Goal: Task Accomplishment & Management: Manage account settings

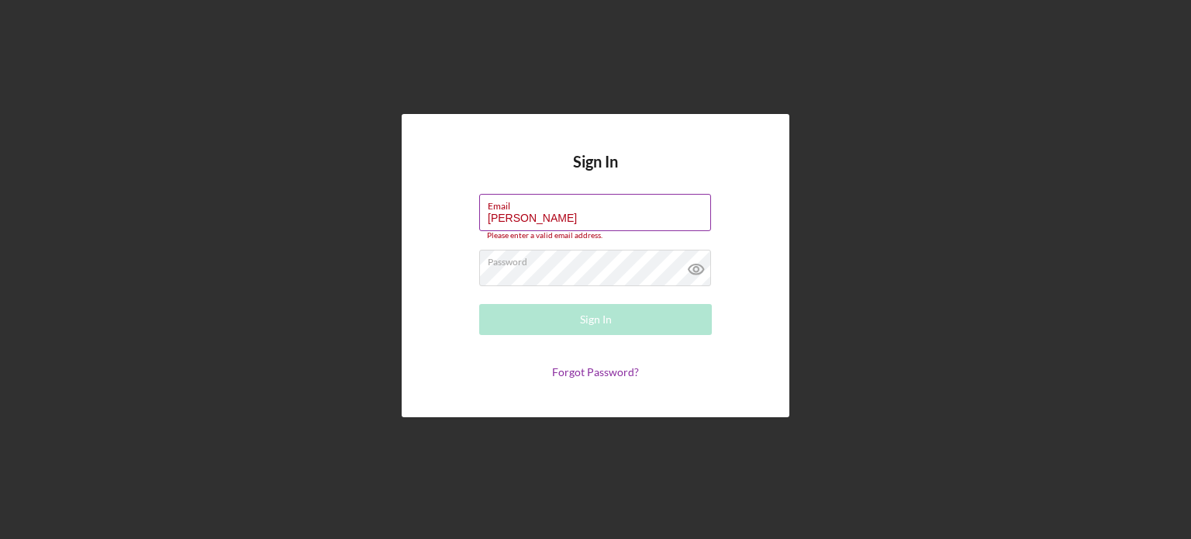
click at [551, 217] on input "[PERSON_NAME]" at bounding box center [595, 212] width 232 height 37
type input "[EMAIL_ADDRESS][DOMAIN_NAME]"
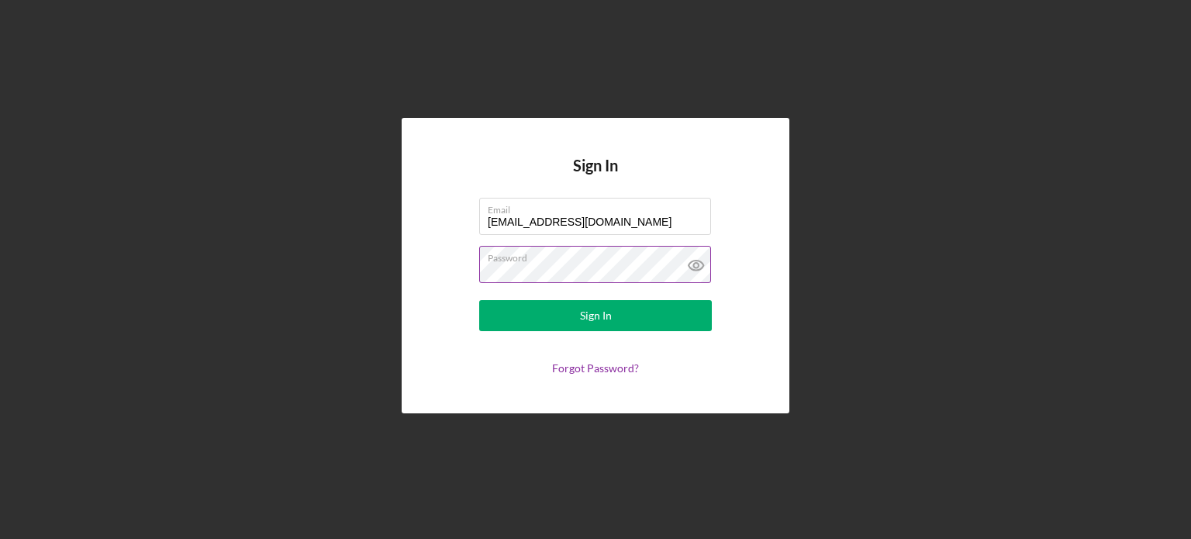
click at [698, 261] on icon at bounding box center [696, 266] width 15 height 10
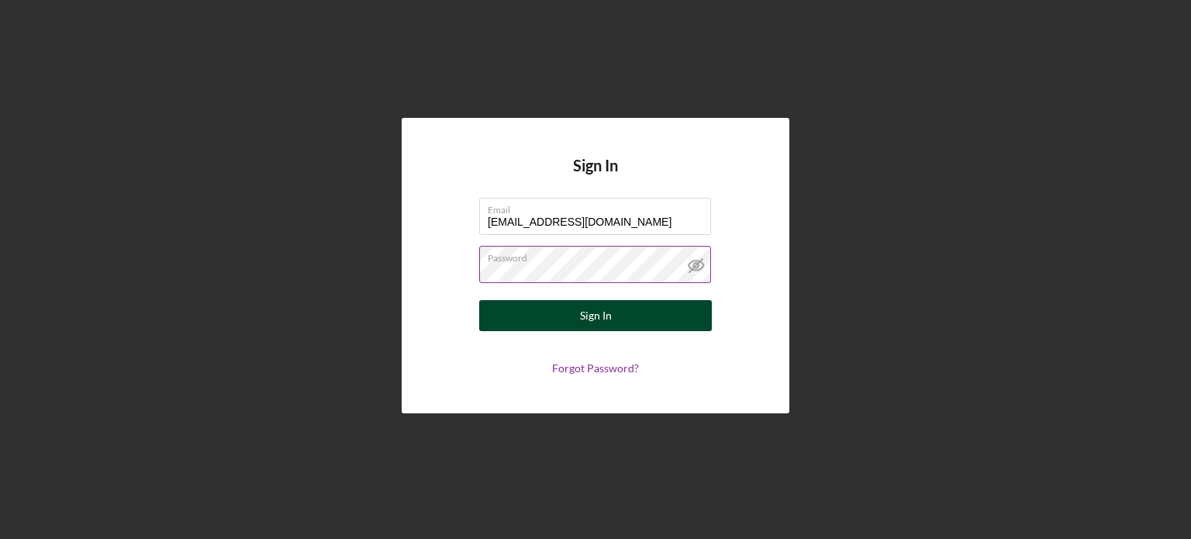
click at [586, 313] on div "Sign In" at bounding box center [596, 315] width 32 height 31
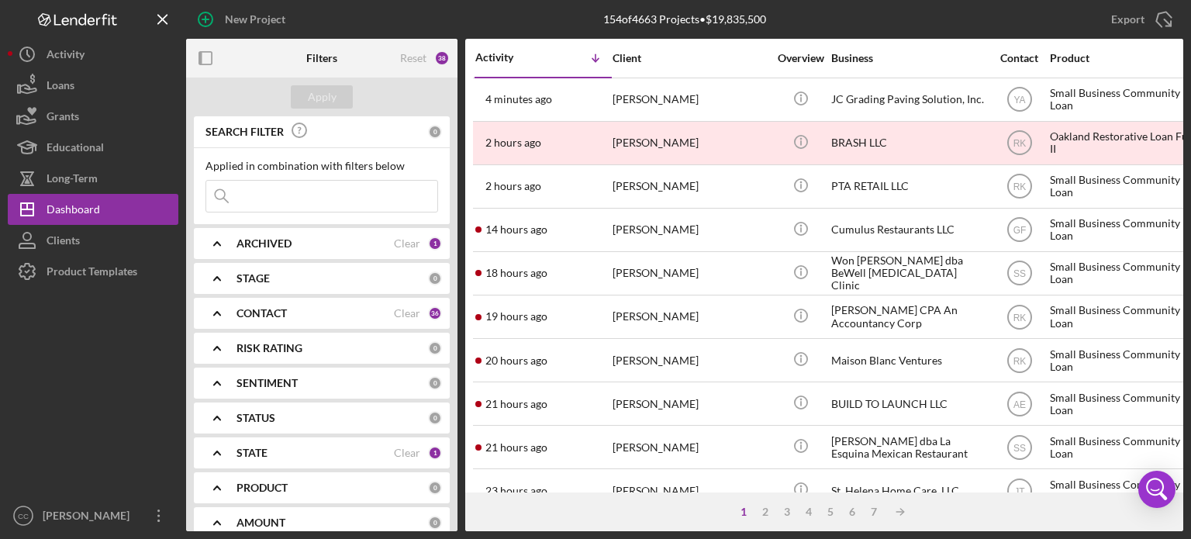
click at [218, 309] on icon "Icon/Expander" at bounding box center [217, 313] width 39 height 39
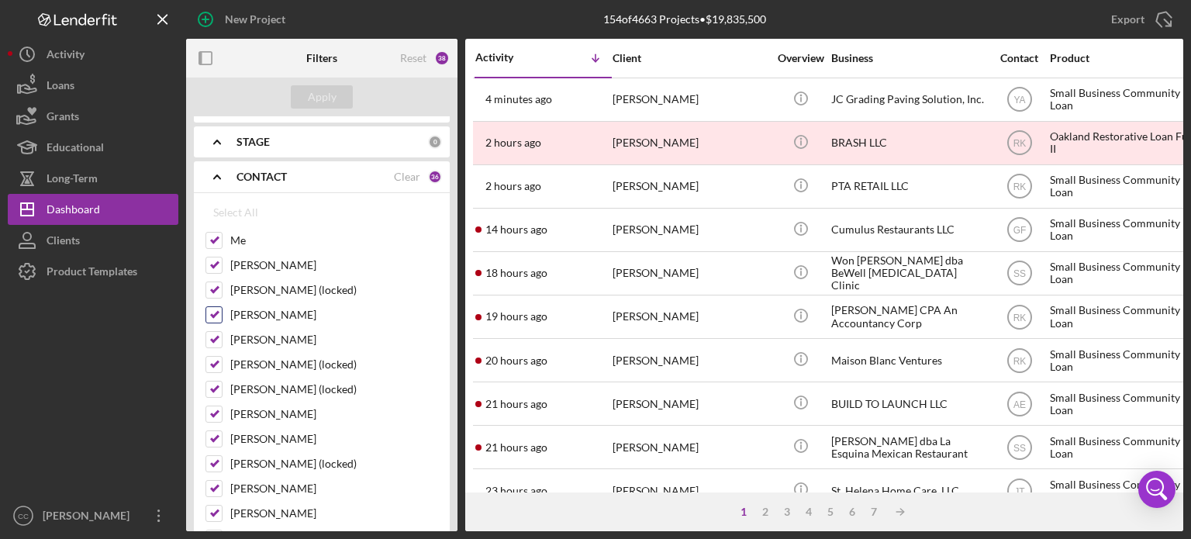
scroll to position [155, 0]
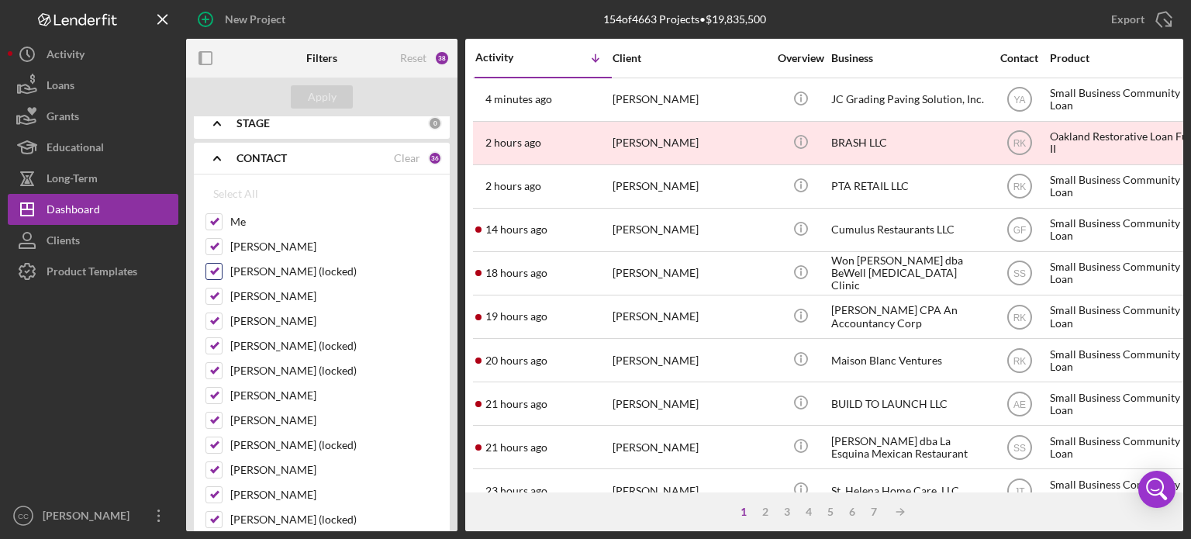
click at [212, 269] on input "[PERSON_NAME] (locked)" at bounding box center [214, 272] width 16 height 16
click at [216, 194] on div "Select All" at bounding box center [235, 193] width 45 height 31
click at [208, 267] on input "[PERSON_NAME] (locked)" at bounding box center [214, 272] width 16 height 16
checkbox input "false"
click at [209, 299] on input "[PERSON_NAME]" at bounding box center [214, 297] width 16 height 16
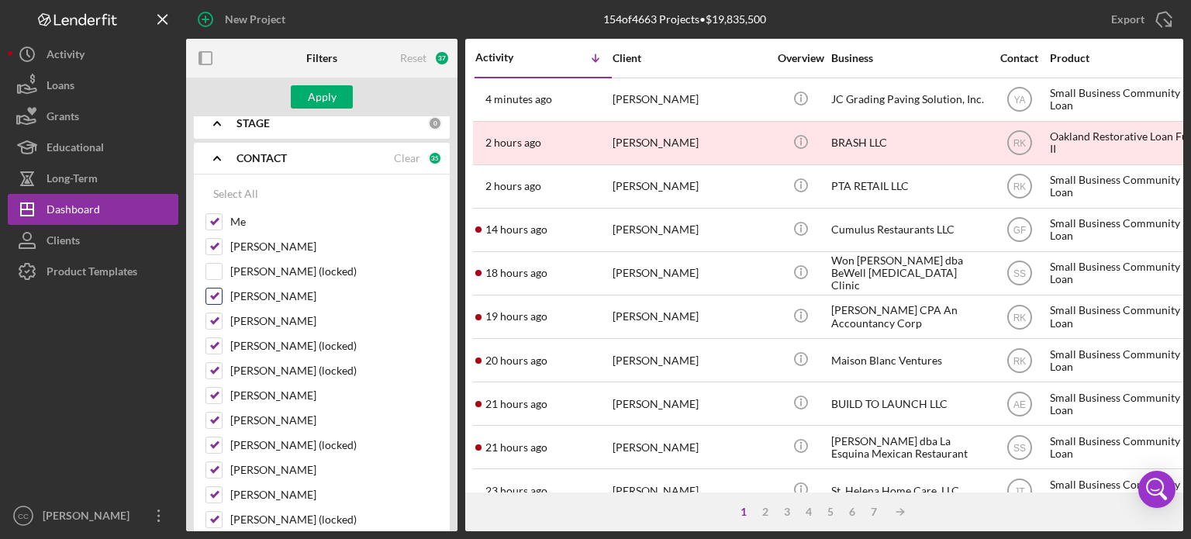
checkbox input "false"
click at [214, 327] on input "[PERSON_NAME]" at bounding box center [214, 321] width 16 height 16
checkbox input "false"
click at [214, 343] on input "[PERSON_NAME] (locked)" at bounding box center [214, 346] width 16 height 16
checkbox input "false"
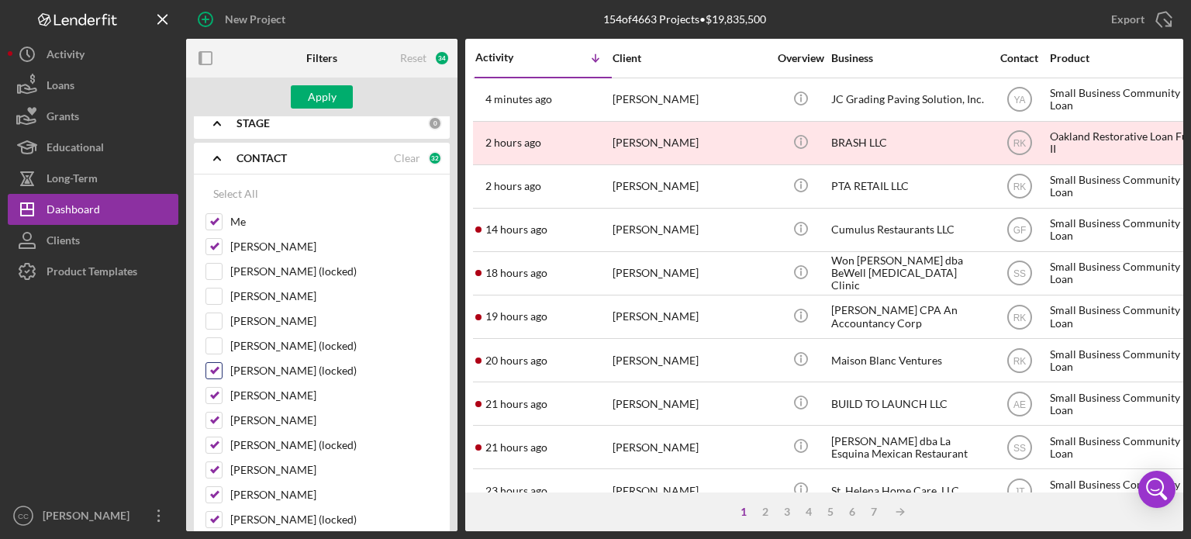
click at [214, 371] on input "[PERSON_NAME] (locked)" at bounding box center [214, 371] width 16 height 16
checkbox input "false"
click at [211, 393] on input "[PERSON_NAME]" at bounding box center [214, 396] width 16 height 16
checkbox input "false"
click at [213, 419] on input "[PERSON_NAME]" at bounding box center [214, 421] width 16 height 16
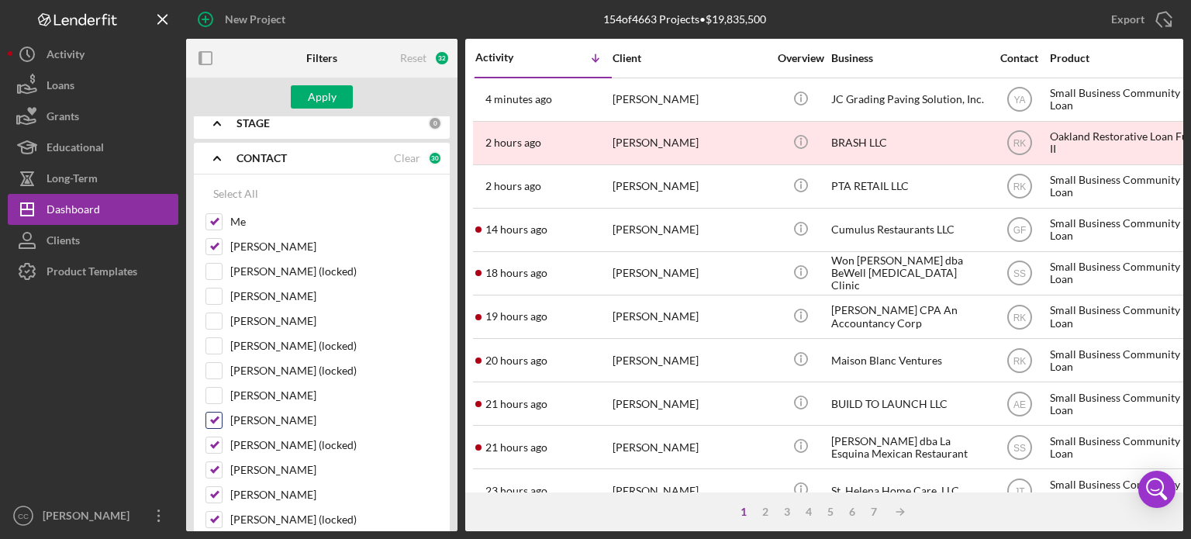
checkbox input "false"
click at [214, 444] on input "[PERSON_NAME] (locked)" at bounding box center [214, 445] width 16 height 16
checkbox input "false"
drag, startPoint x: 217, startPoint y: 467, endPoint x: 209, endPoint y: 485, distance: 19.5
click at [217, 467] on input "[PERSON_NAME]" at bounding box center [214, 470] width 16 height 16
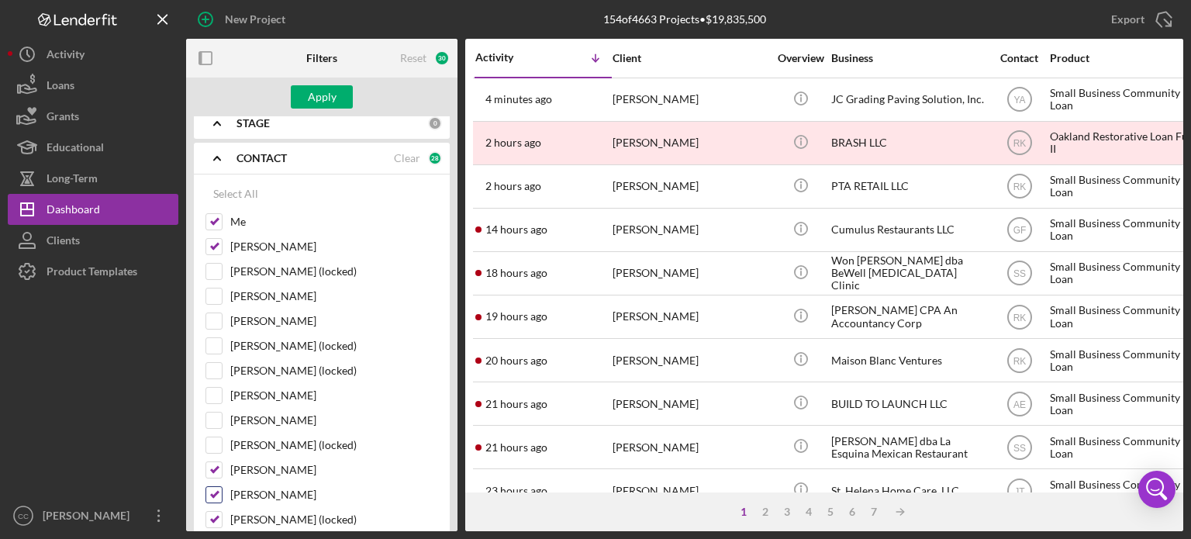
checkbox input "false"
click at [208, 496] on input "[PERSON_NAME]" at bounding box center [214, 495] width 16 height 16
checkbox input "false"
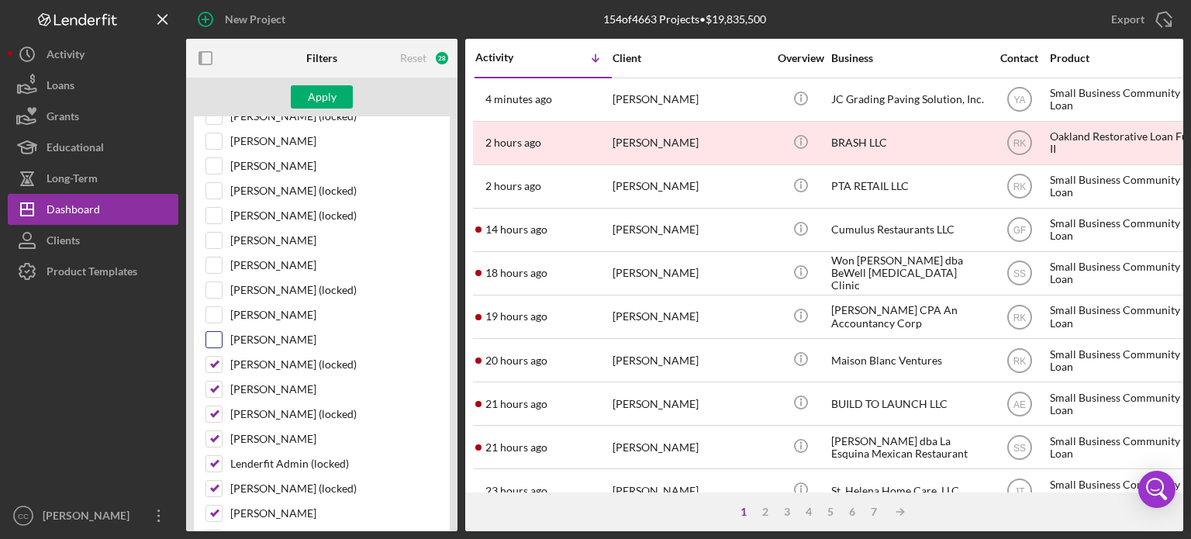
click at [213, 354] on div "Me [PERSON_NAME] [PERSON_NAME] (locked) [PERSON_NAME] [PERSON_NAME] [PERSON_NAM…" at bounding box center [322, 504] width 233 height 893
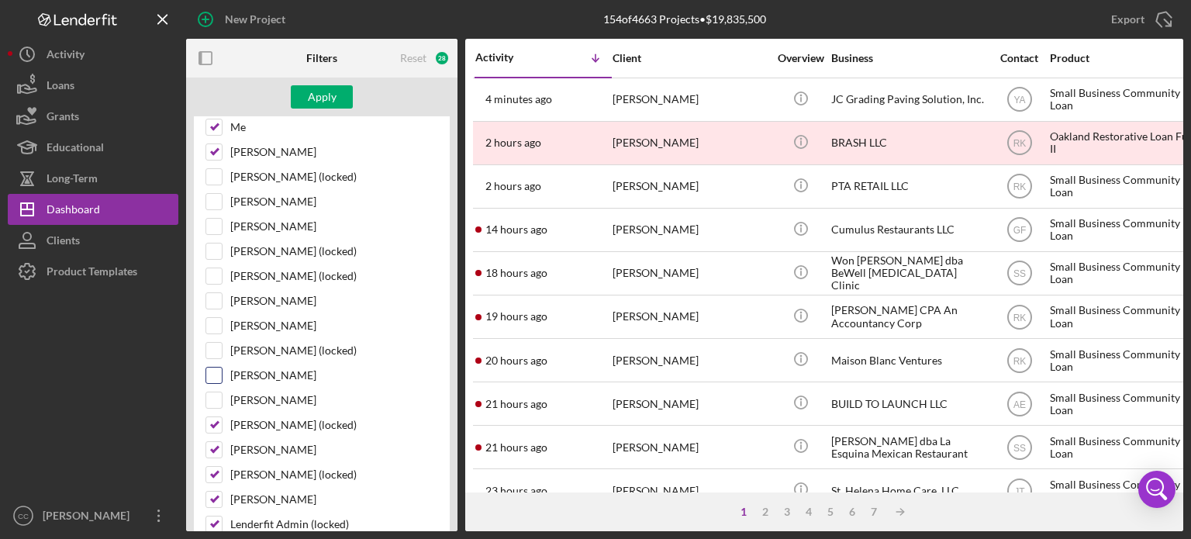
scroll to position [233, 0]
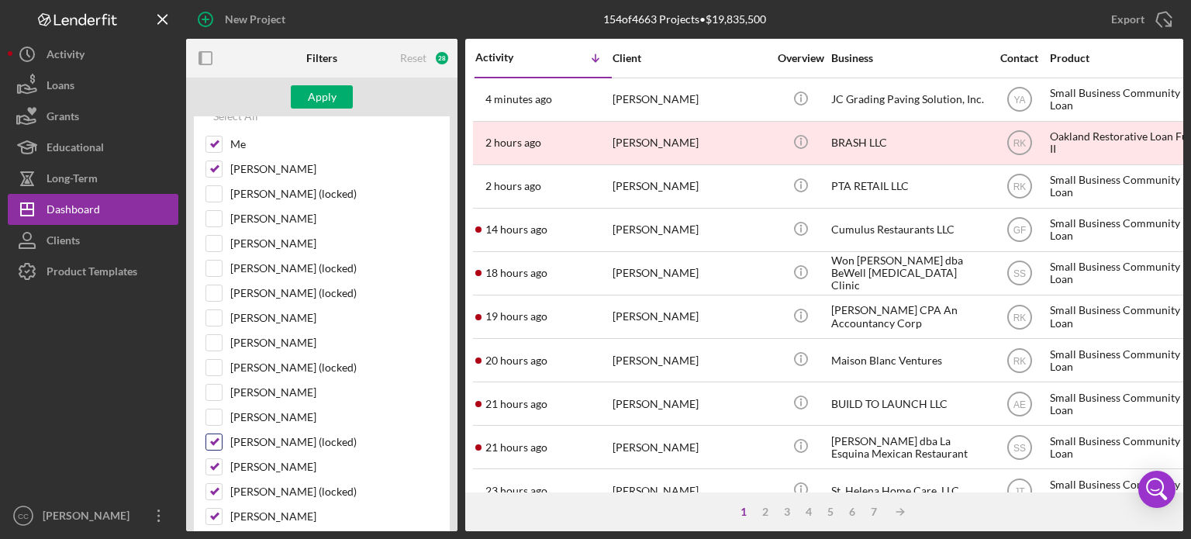
click at [216, 440] on input "[PERSON_NAME] (locked)" at bounding box center [214, 442] width 16 height 16
checkbox input "false"
click at [214, 464] on input "[PERSON_NAME]" at bounding box center [214, 467] width 16 height 16
checkbox input "false"
click at [212, 491] on input "[PERSON_NAME] (locked)" at bounding box center [214, 492] width 16 height 16
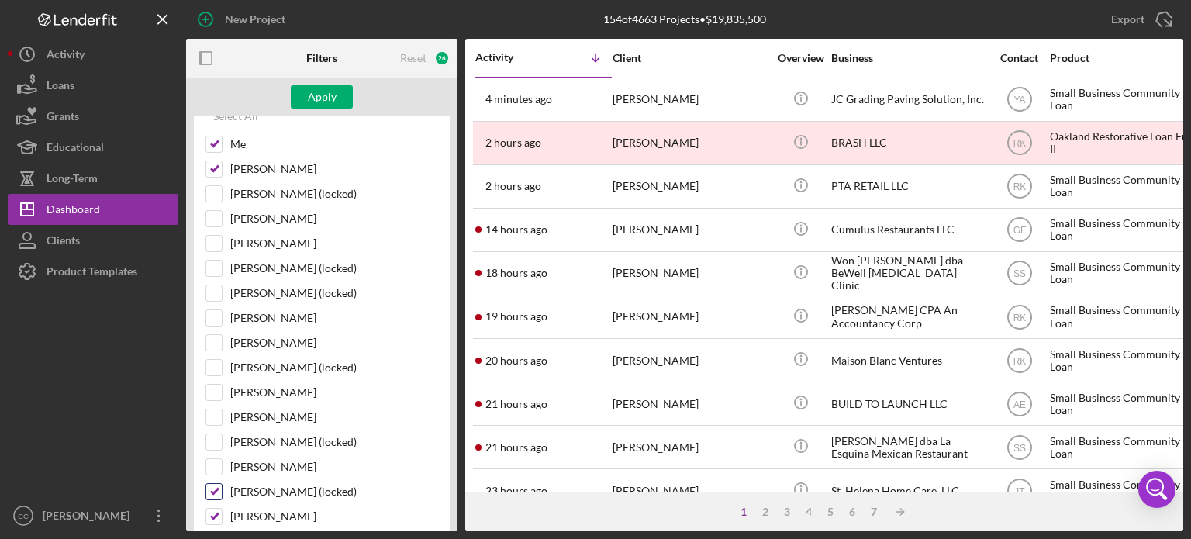
checkbox input "false"
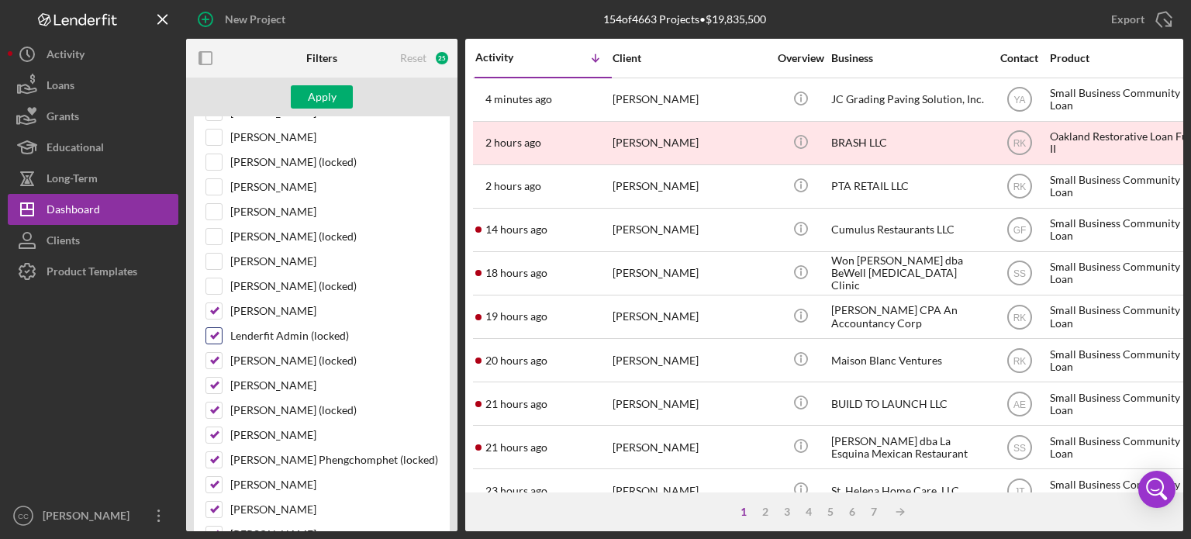
scroll to position [465, 0]
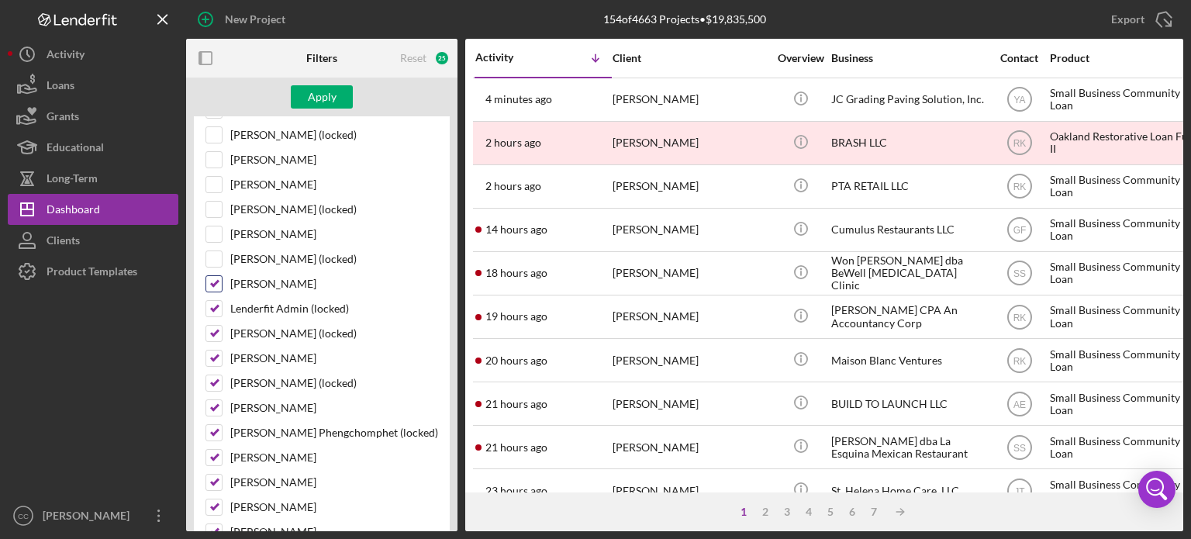
click at [214, 282] on input "[PERSON_NAME]" at bounding box center [214, 284] width 16 height 16
checkbox input "false"
click at [212, 302] on input "Lenderfit Admin (locked)" at bounding box center [214, 309] width 16 height 16
checkbox input "false"
click at [212, 330] on input "[PERSON_NAME] (locked)" at bounding box center [214, 334] width 16 height 16
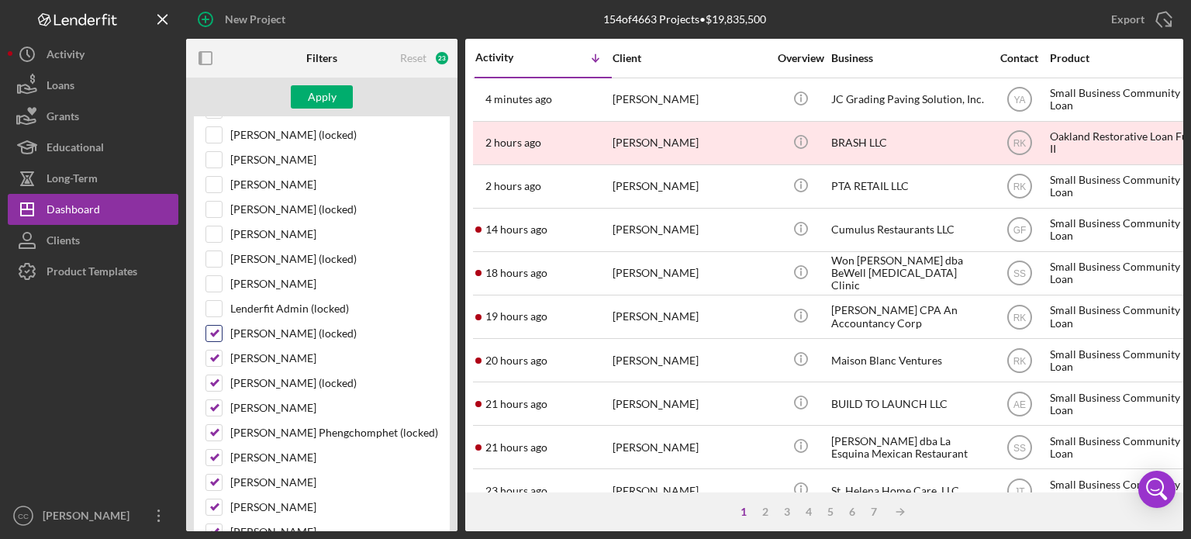
checkbox input "false"
drag, startPoint x: 213, startPoint y: 354, endPoint x: 213, endPoint y: 376, distance: 21.7
click at [213, 355] on input "[PERSON_NAME]" at bounding box center [214, 359] width 16 height 16
checkbox input "false"
click at [213, 378] on input "[PERSON_NAME] (locked)" at bounding box center [214, 383] width 16 height 16
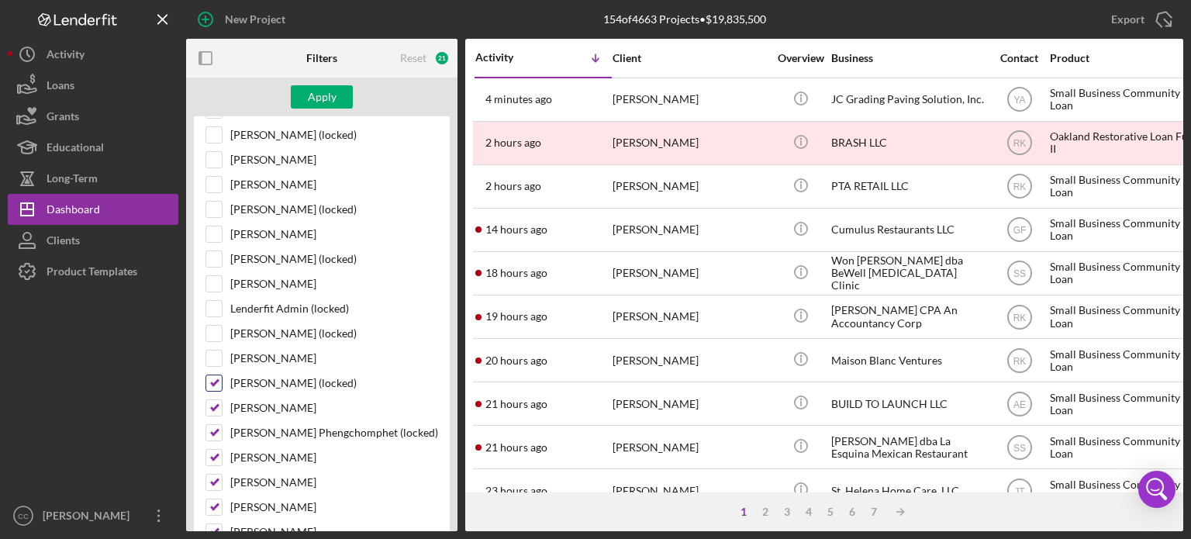
checkbox input "false"
click at [213, 400] on input "[PERSON_NAME]" at bounding box center [214, 408] width 16 height 16
checkbox input "false"
click at [214, 428] on input "[PERSON_NAME] Phengchomphet (locked)" at bounding box center [214, 433] width 16 height 16
checkbox input "false"
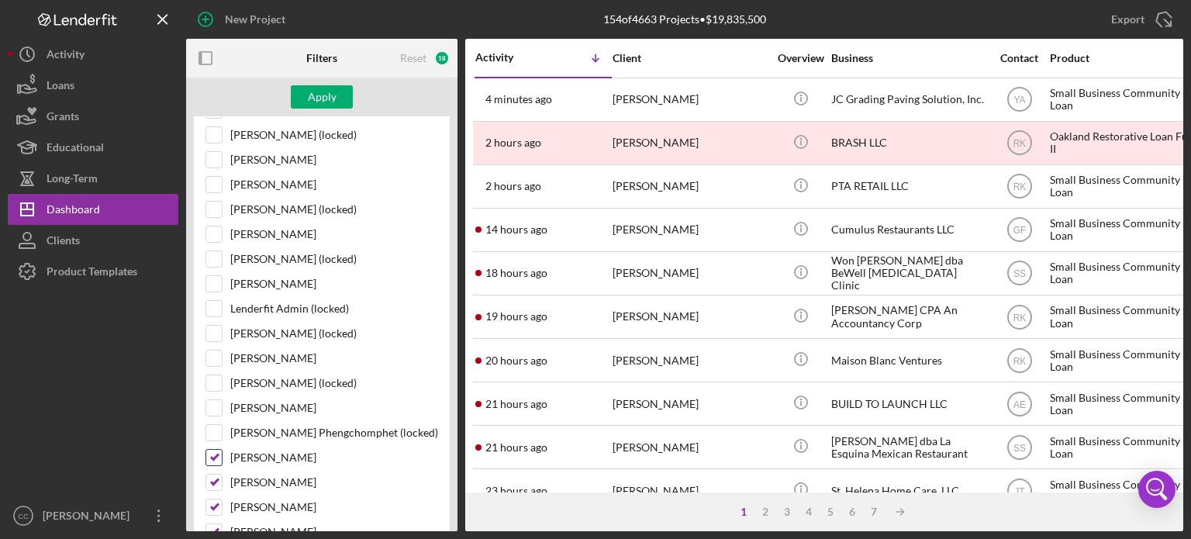
click at [214, 452] on input "[PERSON_NAME]" at bounding box center [214, 458] width 16 height 16
checkbox input "false"
click at [213, 475] on input "[PERSON_NAME]" at bounding box center [214, 483] width 16 height 16
checkbox input "false"
click at [212, 500] on input "[PERSON_NAME]" at bounding box center [214, 507] width 16 height 16
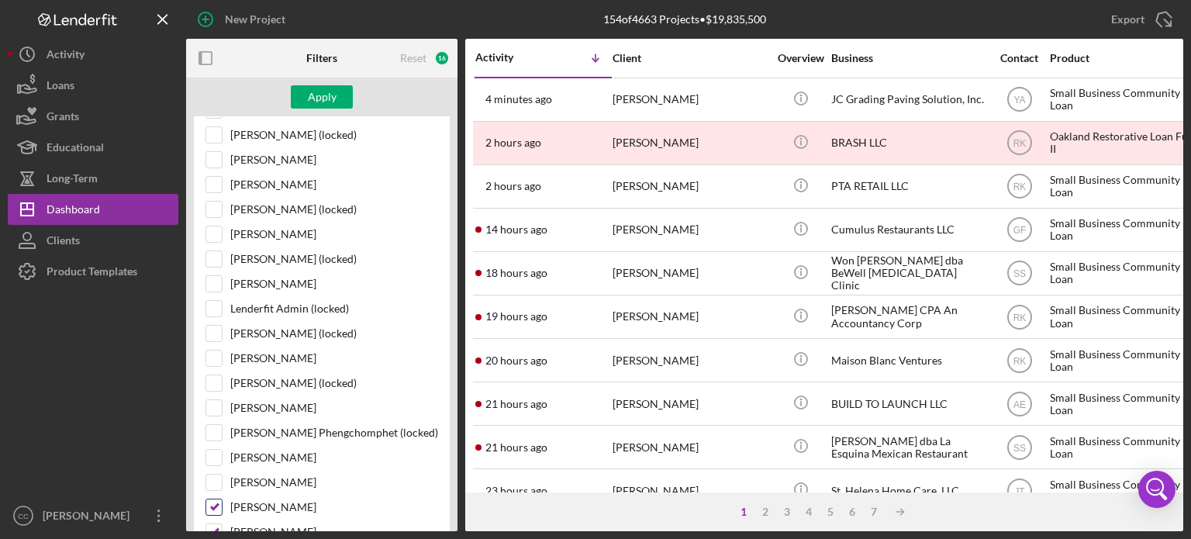
checkbox input "false"
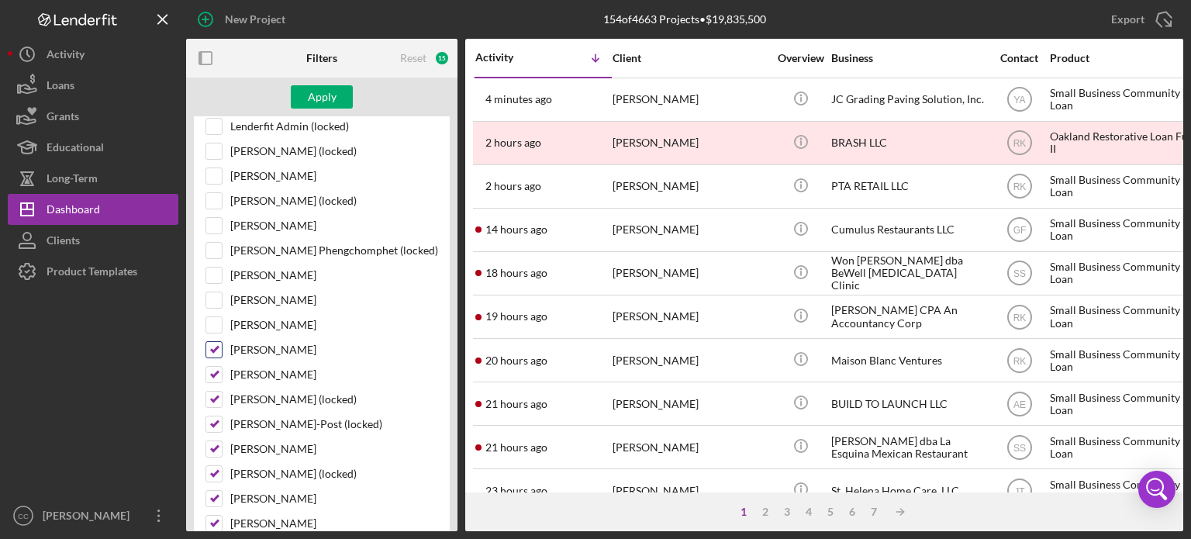
scroll to position [698, 0]
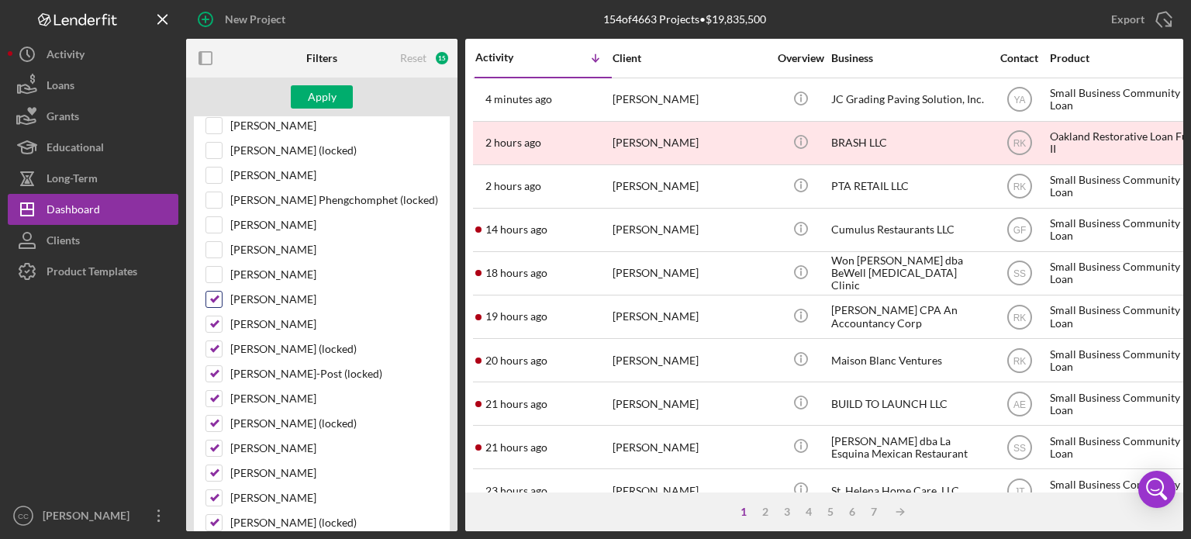
click at [217, 292] on input "[PERSON_NAME]" at bounding box center [214, 300] width 16 height 16
checkbox input "false"
click at [211, 323] on input "[PERSON_NAME]" at bounding box center [214, 324] width 16 height 16
checkbox input "false"
click at [211, 346] on input "[PERSON_NAME] (locked)" at bounding box center [214, 349] width 16 height 16
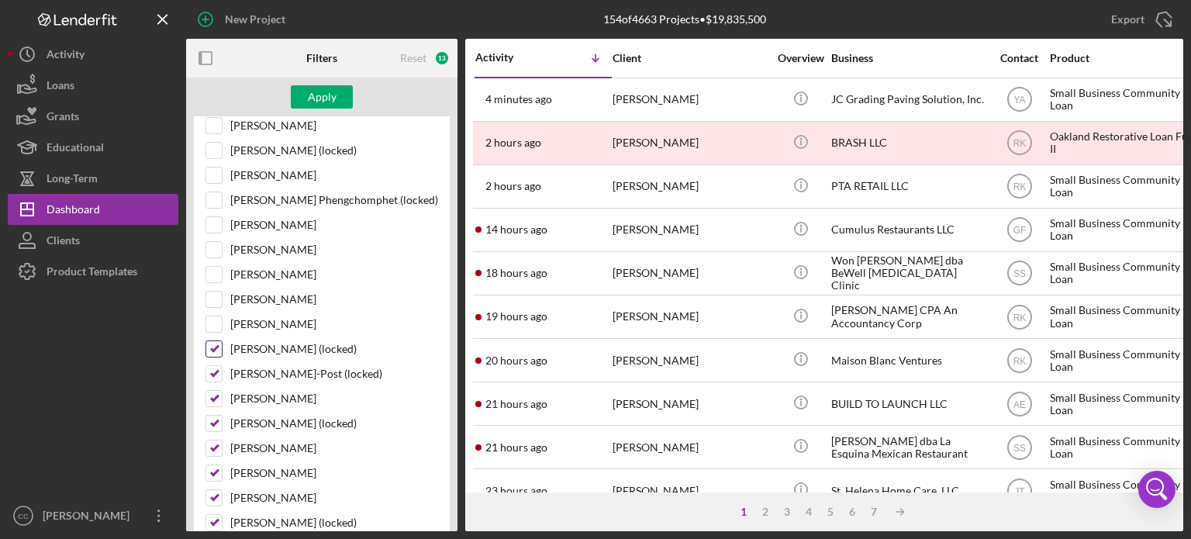
checkbox input "false"
click at [212, 366] on input "[PERSON_NAME]-Post (locked)" at bounding box center [214, 374] width 16 height 16
checkbox input "false"
click at [216, 396] on input "[PERSON_NAME]" at bounding box center [214, 399] width 16 height 16
checkbox input "false"
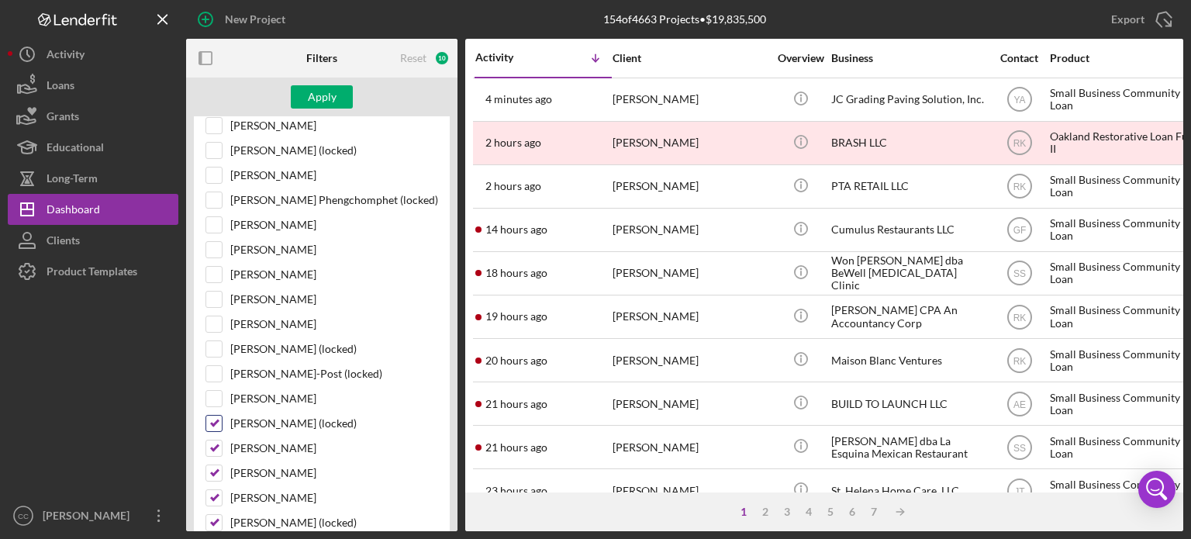
click at [216, 417] on input "[PERSON_NAME] (locked)" at bounding box center [214, 424] width 16 height 16
checkbox input "false"
click at [216, 444] on input "[PERSON_NAME]" at bounding box center [214, 449] width 16 height 16
checkbox input "false"
click at [214, 466] on input "[PERSON_NAME]" at bounding box center [214, 473] width 16 height 16
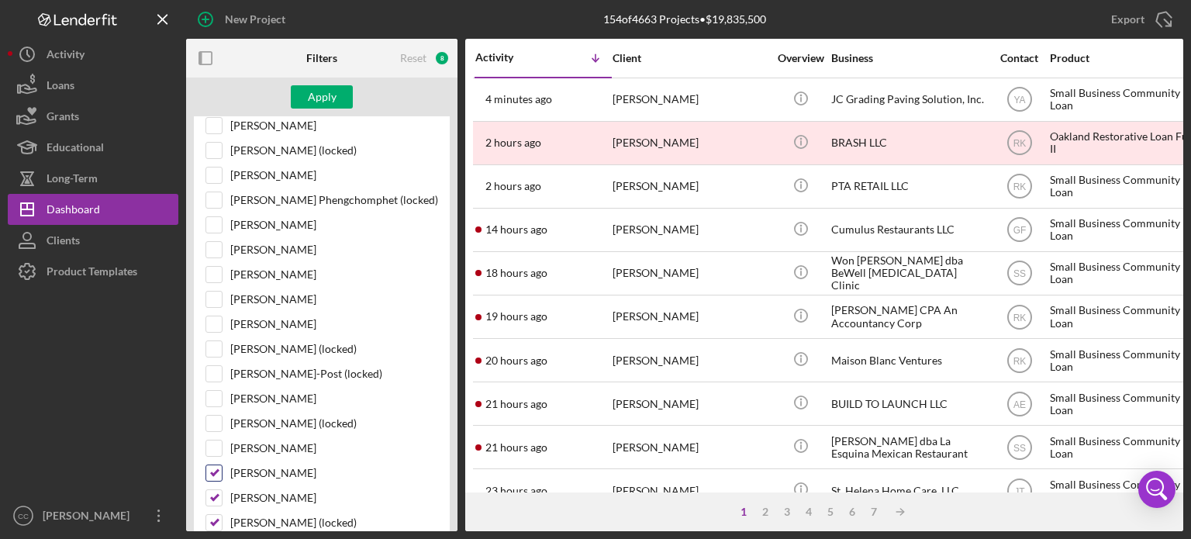
checkbox input "false"
click at [214, 490] on input "[PERSON_NAME]" at bounding box center [214, 498] width 16 height 16
checkbox input "false"
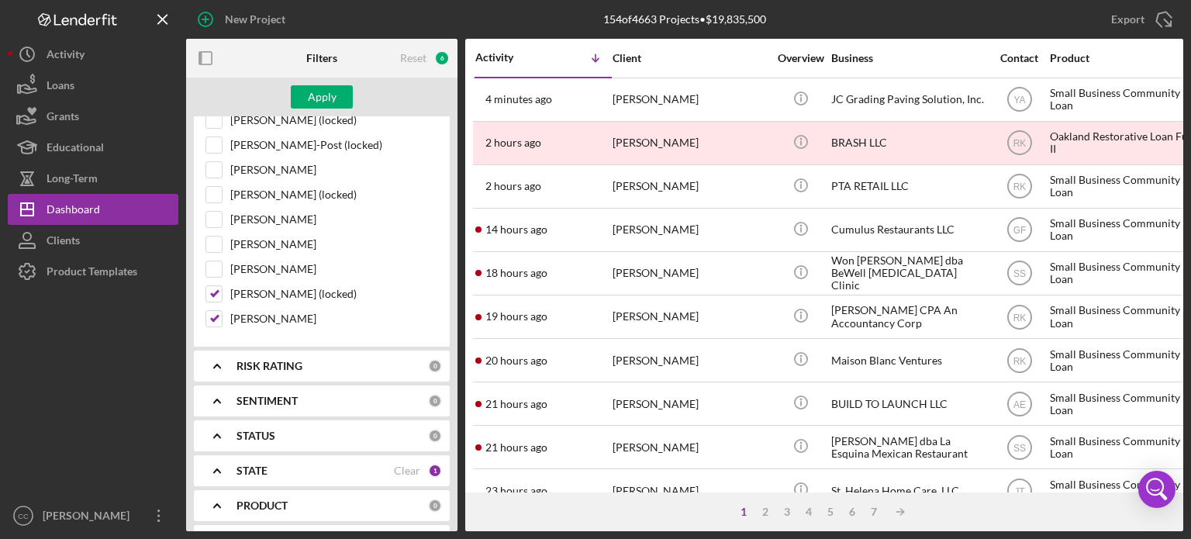
scroll to position [931, 0]
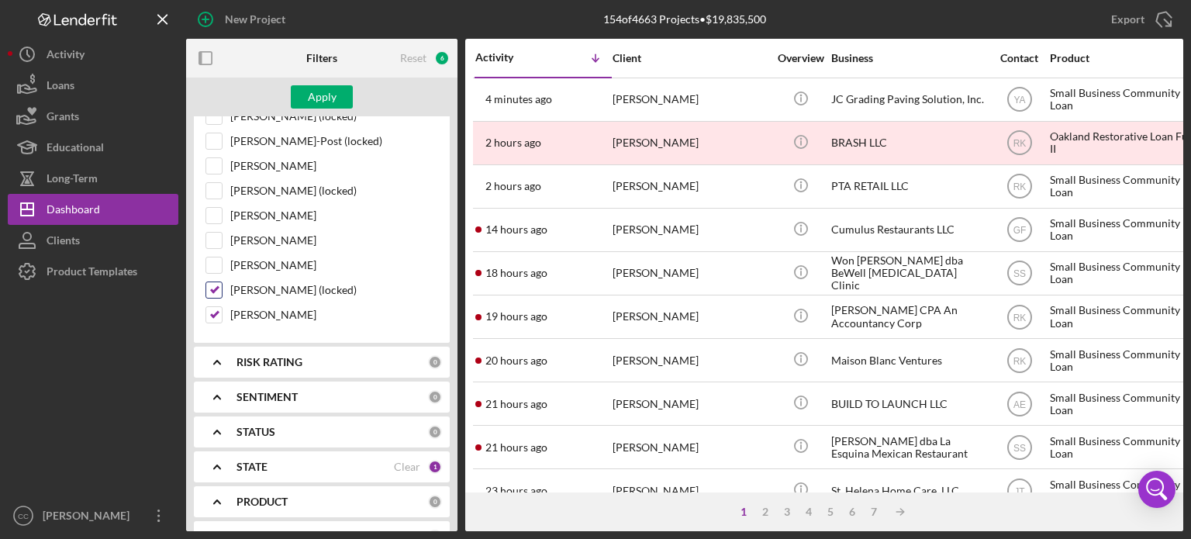
click at [213, 282] on input "[PERSON_NAME] (locked)" at bounding box center [214, 290] width 16 height 16
checkbox input "false"
click at [208, 307] on input "[PERSON_NAME]" at bounding box center [214, 315] width 16 height 16
checkbox input "false"
click at [309, 93] on div "Apply" at bounding box center [322, 96] width 29 height 23
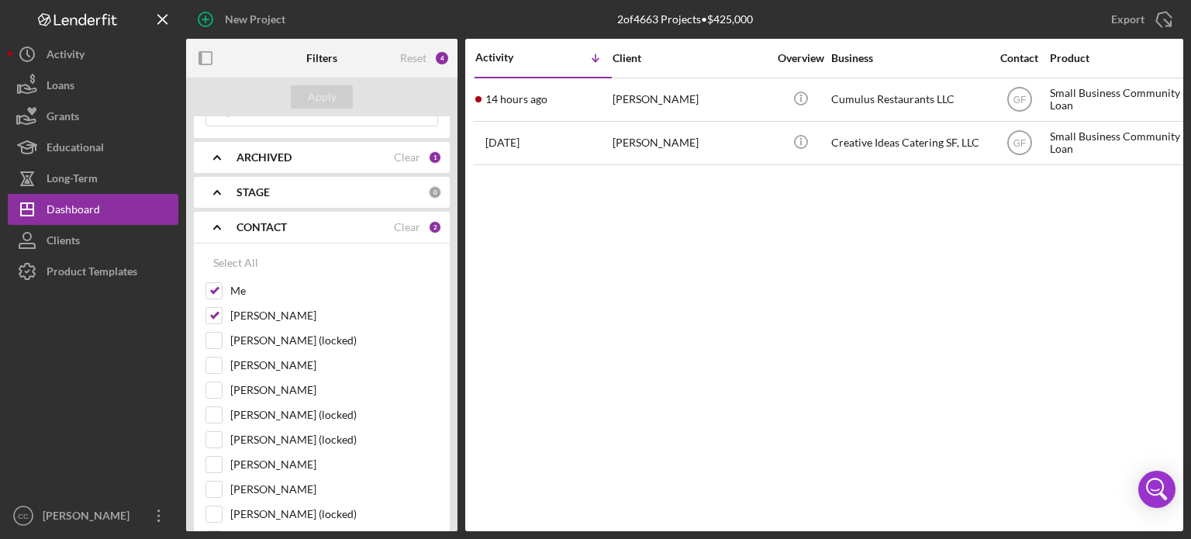
scroll to position [78, 0]
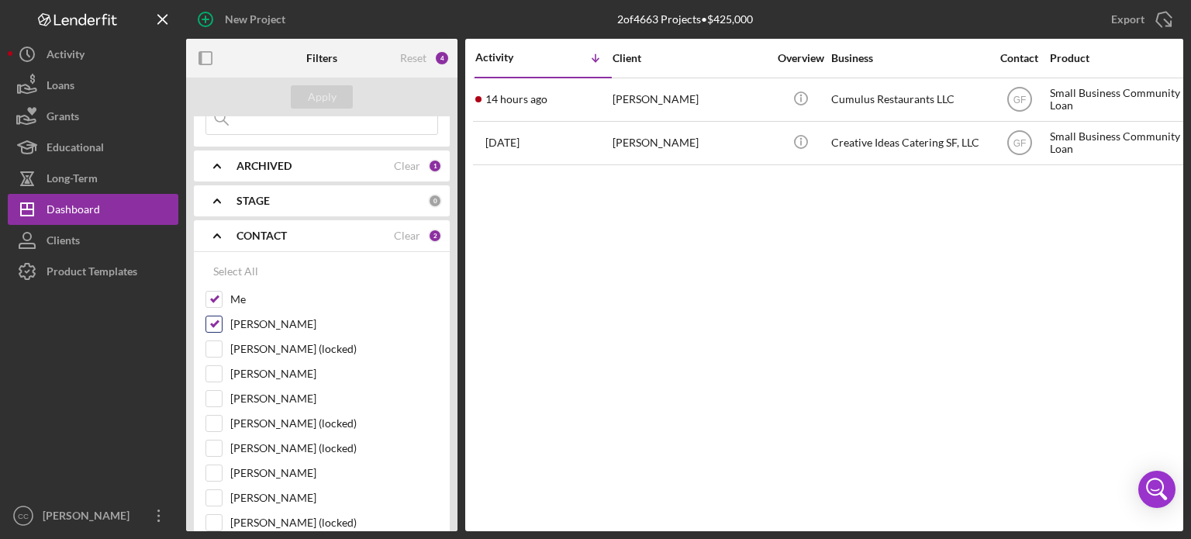
click at [214, 320] on input "[PERSON_NAME]" at bounding box center [214, 324] width 16 height 16
click at [333, 98] on div "Apply" at bounding box center [322, 96] width 29 height 23
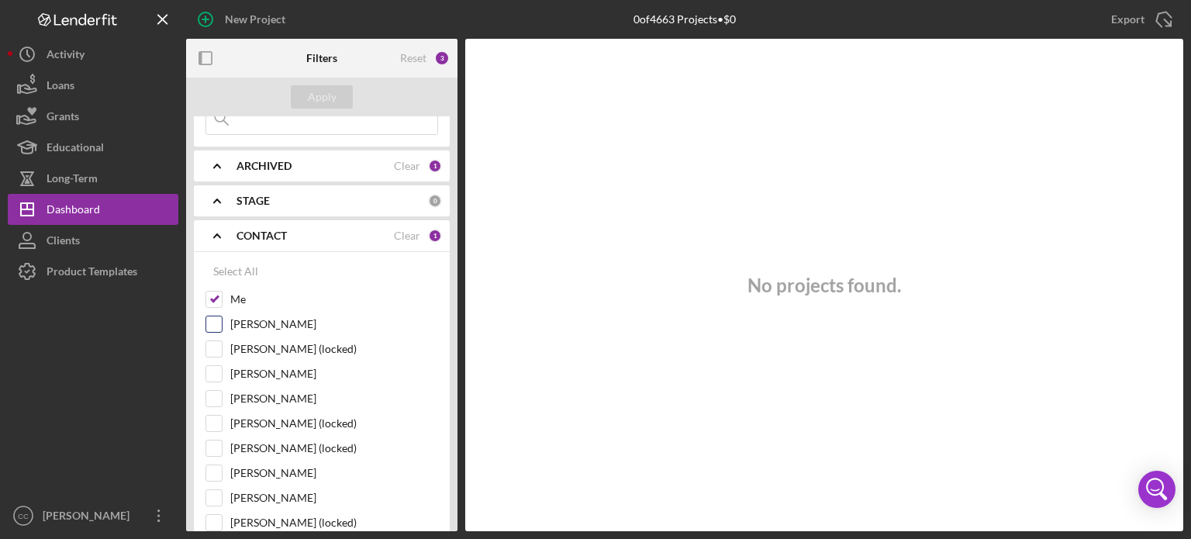
click at [217, 326] on input "[PERSON_NAME]" at bounding box center [214, 324] width 16 height 16
checkbox input "true"
click at [328, 99] on div "Apply" at bounding box center [322, 96] width 29 height 23
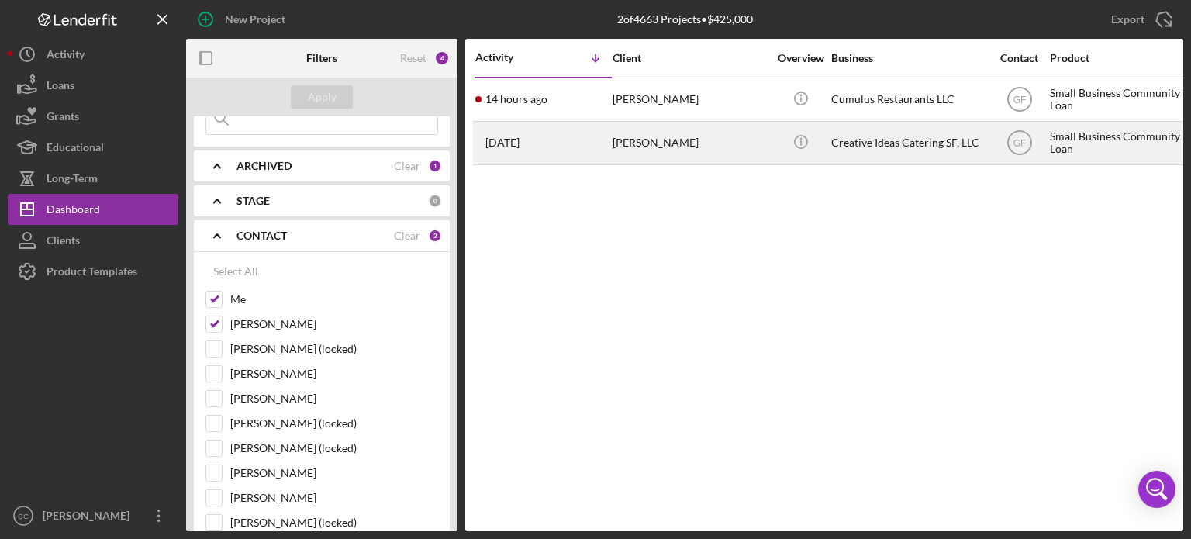
click at [636, 142] on div "[PERSON_NAME]" at bounding box center [690, 143] width 155 height 41
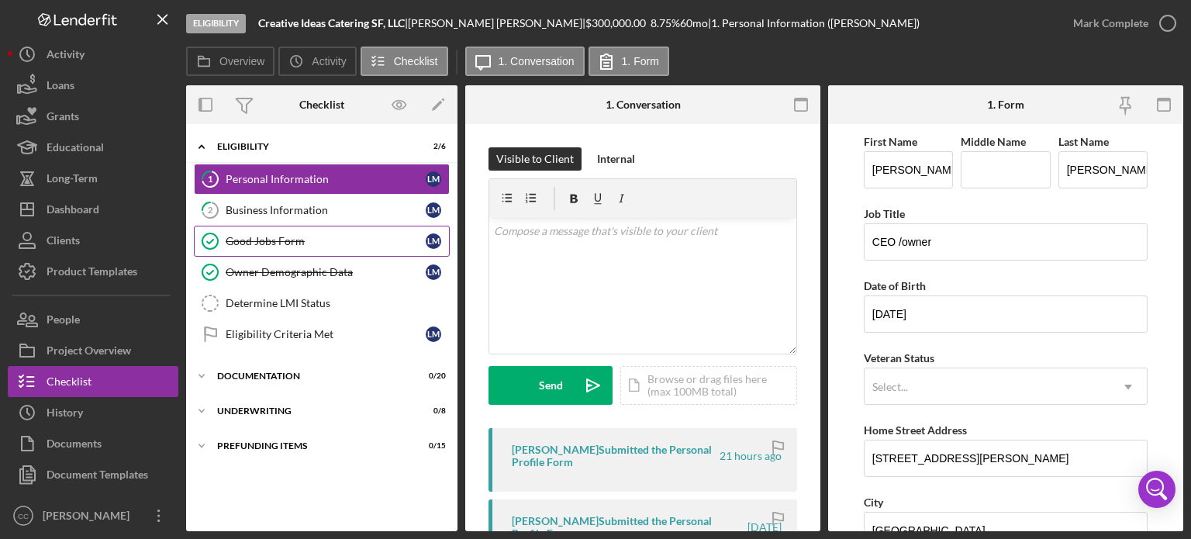
click at [267, 239] on div "Good Jobs Form" at bounding box center [326, 241] width 200 height 12
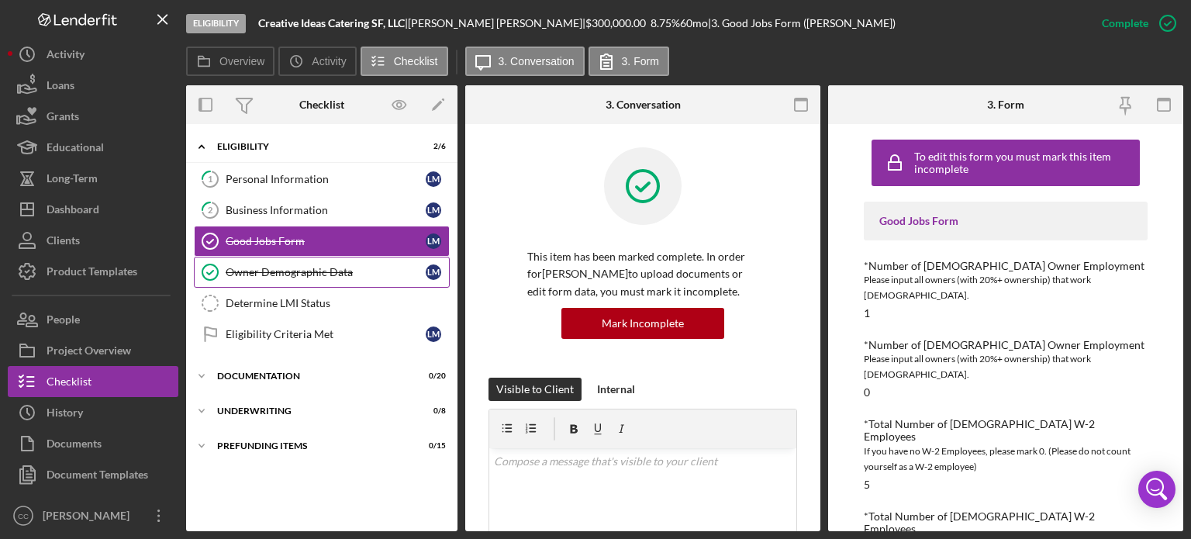
click at [301, 268] on div "Owner Demographic Data" at bounding box center [326, 272] width 200 height 12
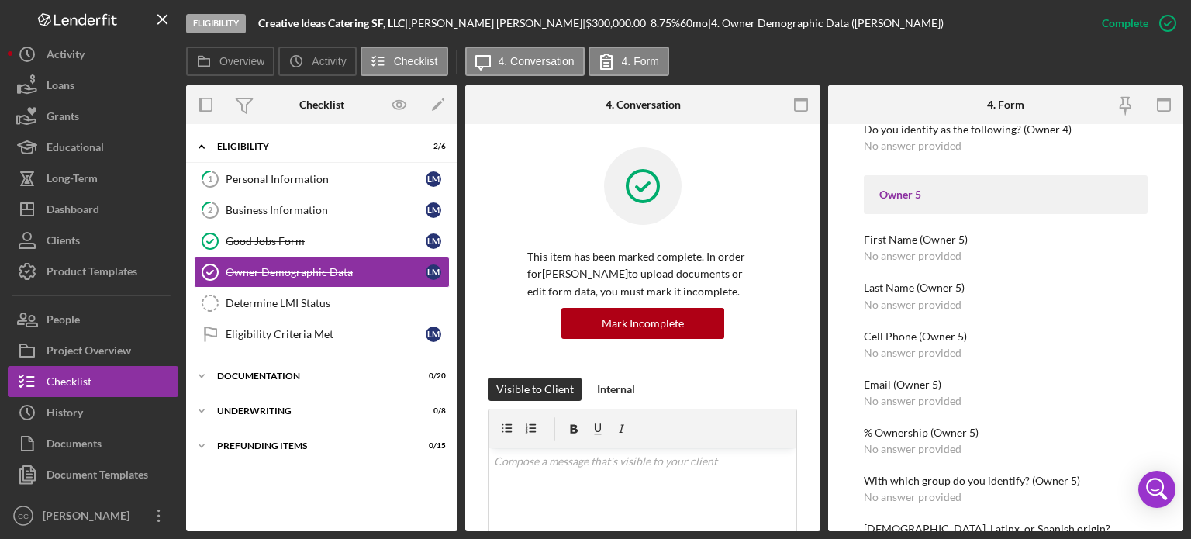
scroll to position [2554, 0]
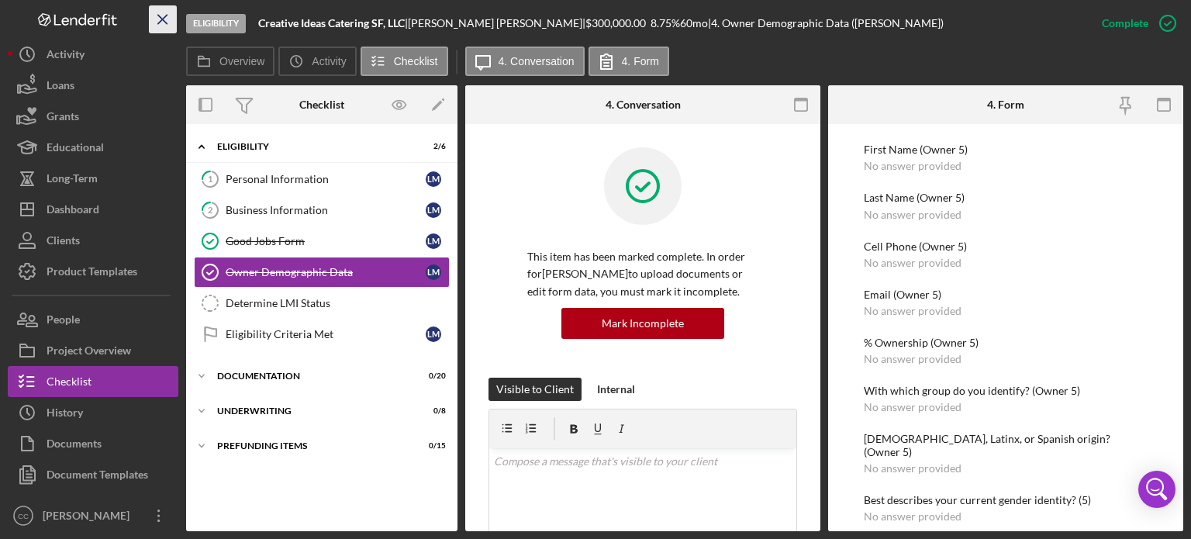
click at [161, 19] on line "button" at bounding box center [162, 19] width 9 height 9
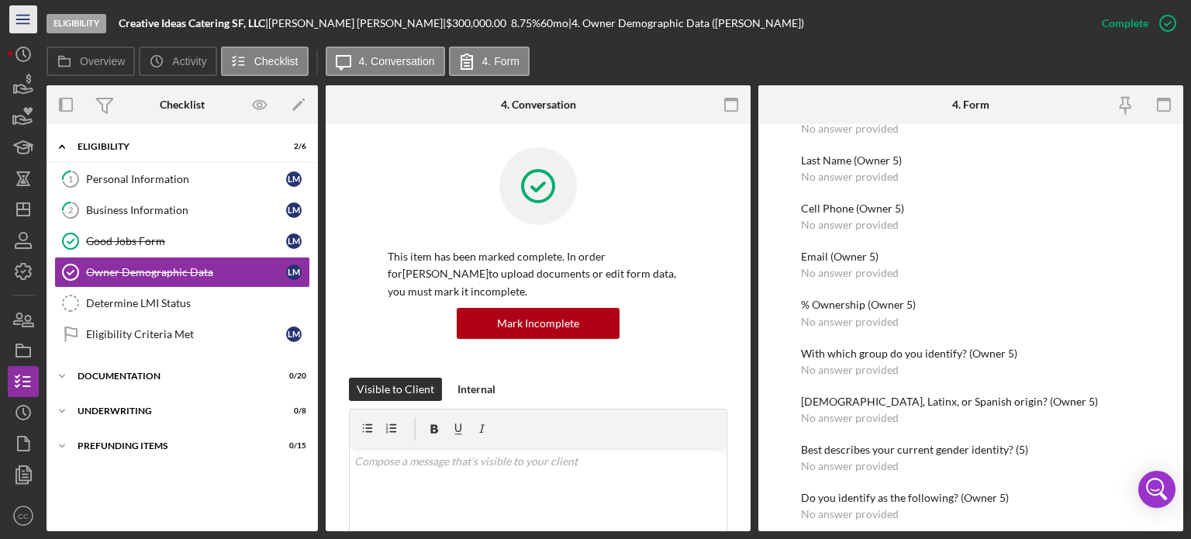
click at [15, 23] on icon "Icon/Menu" at bounding box center [23, 19] width 35 height 35
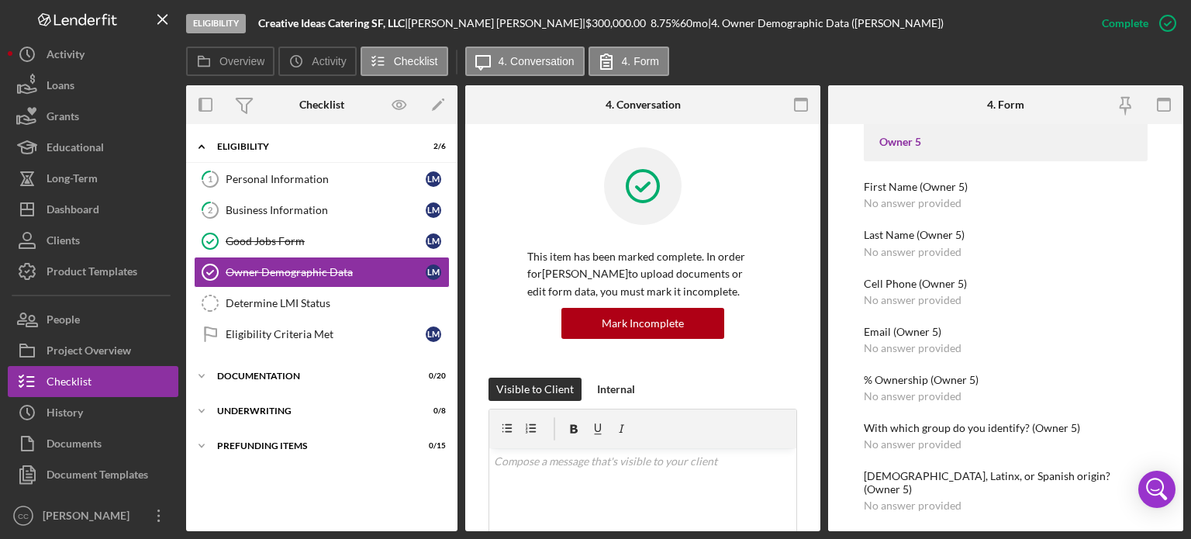
scroll to position [2554, 0]
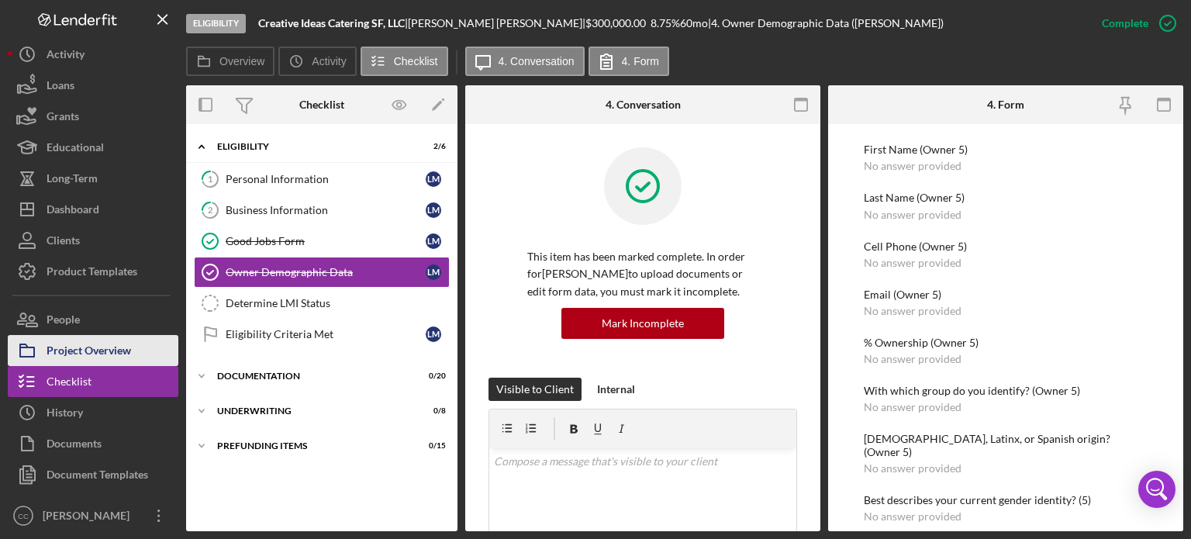
click at [67, 359] on div "Project Overview" at bounding box center [89, 352] width 85 height 35
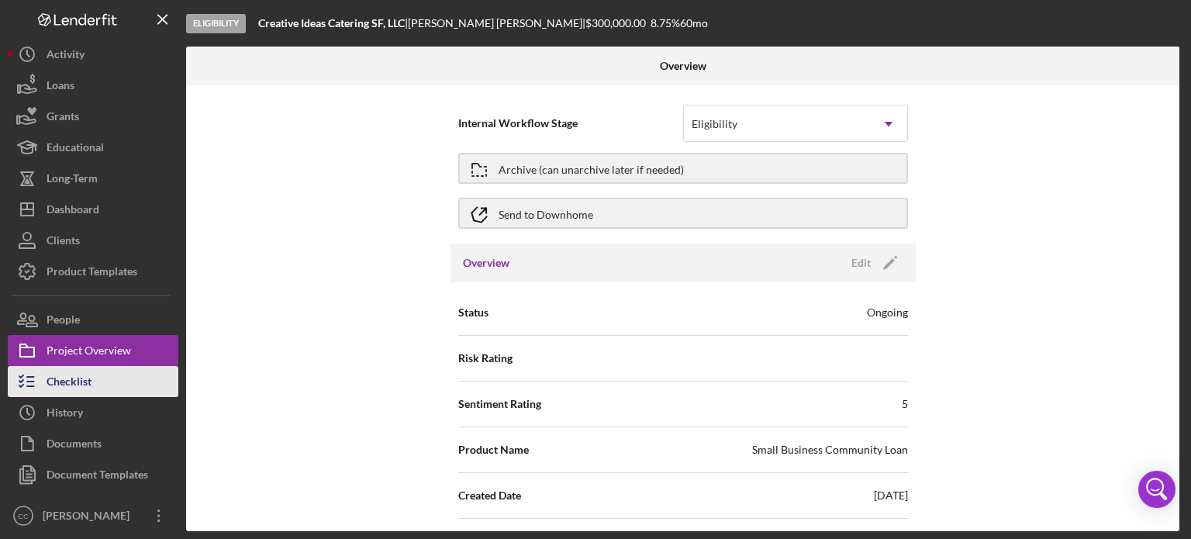
click at [96, 386] on button "Checklist" at bounding box center [93, 381] width 171 height 31
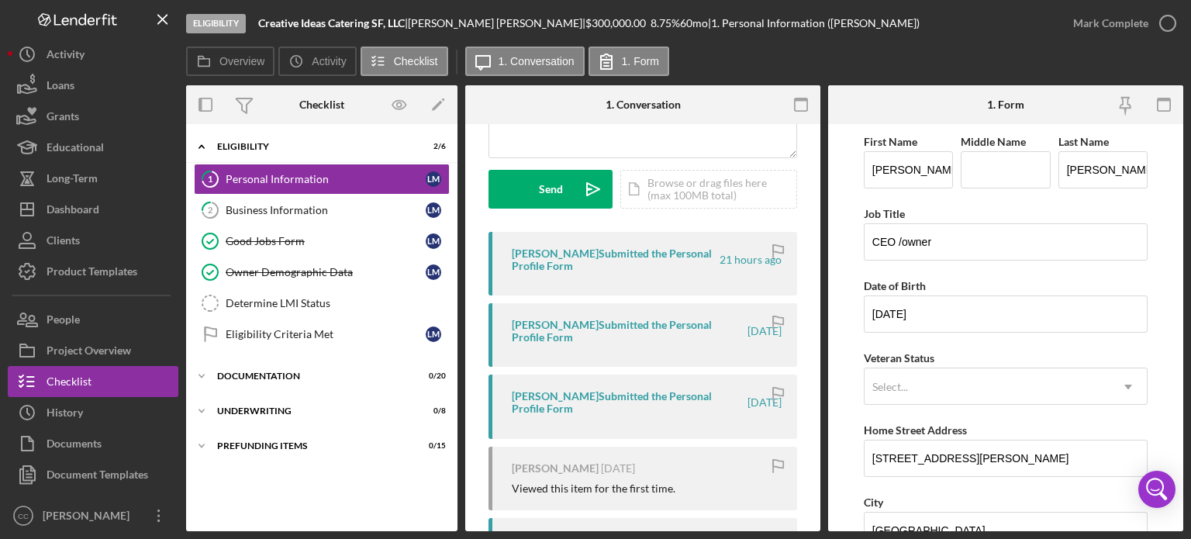
scroll to position [233, 0]
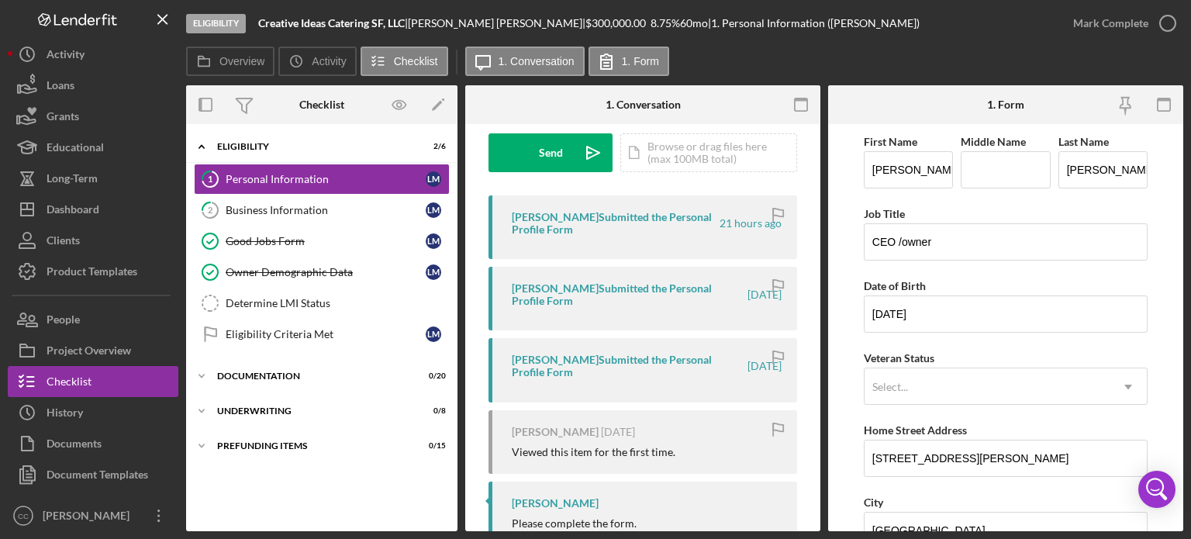
click at [617, 213] on div "[PERSON_NAME] Submitted the Personal Profile Form" at bounding box center [615, 223] width 206 height 25
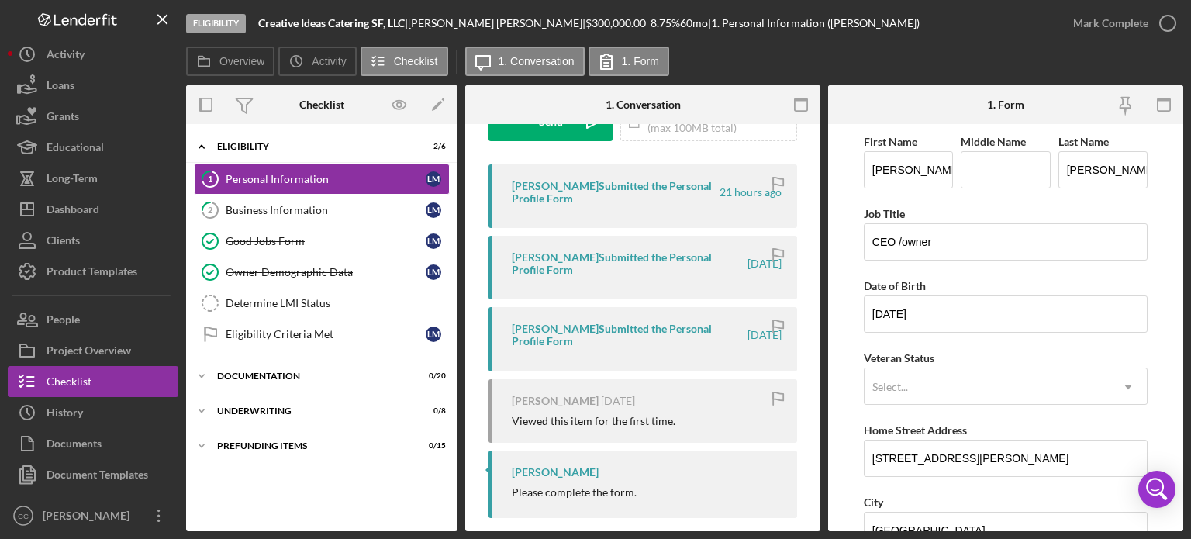
scroll to position [281, 0]
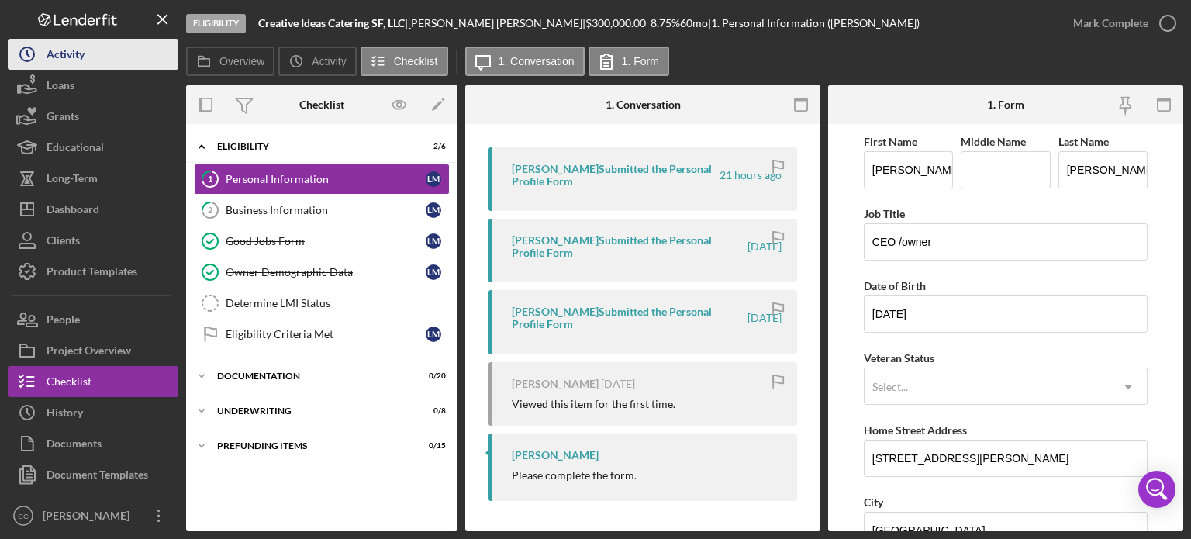
click at [97, 57] on button "Icon/History Activity" at bounding box center [93, 54] width 171 height 31
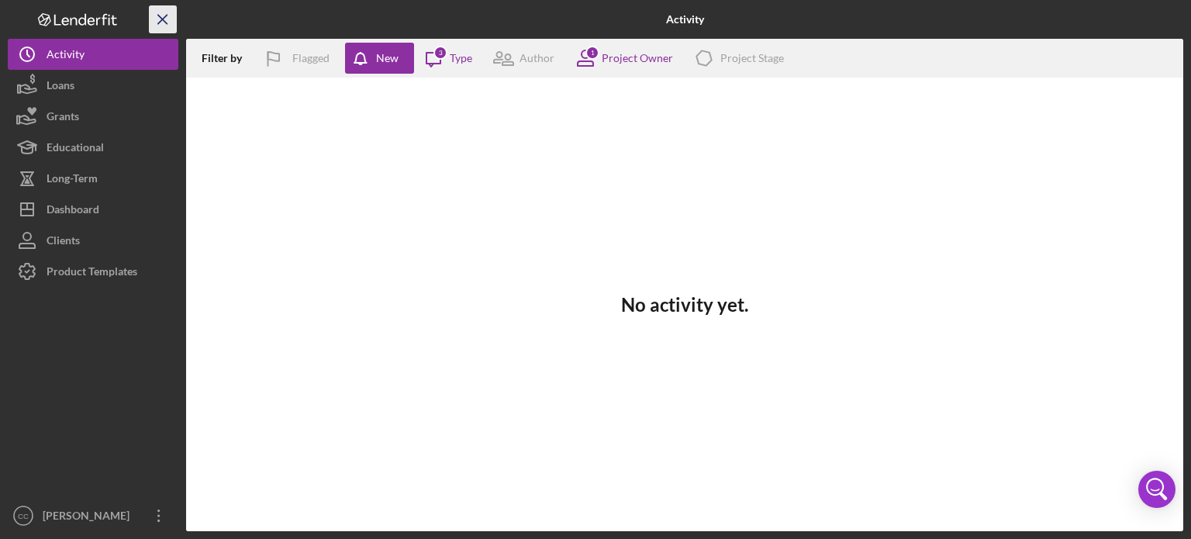
click at [158, 17] on icon "Icon/Menu Close" at bounding box center [163, 19] width 35 height 35
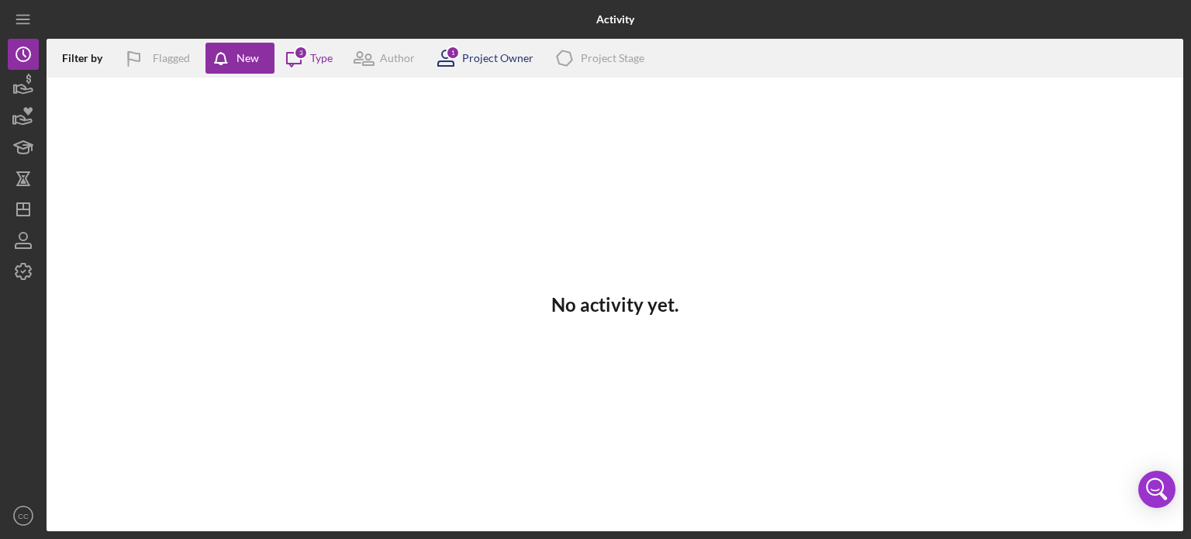
click at [475, 60] on div "Project Owner" at bounding box center [497, 58] width 71 height 12
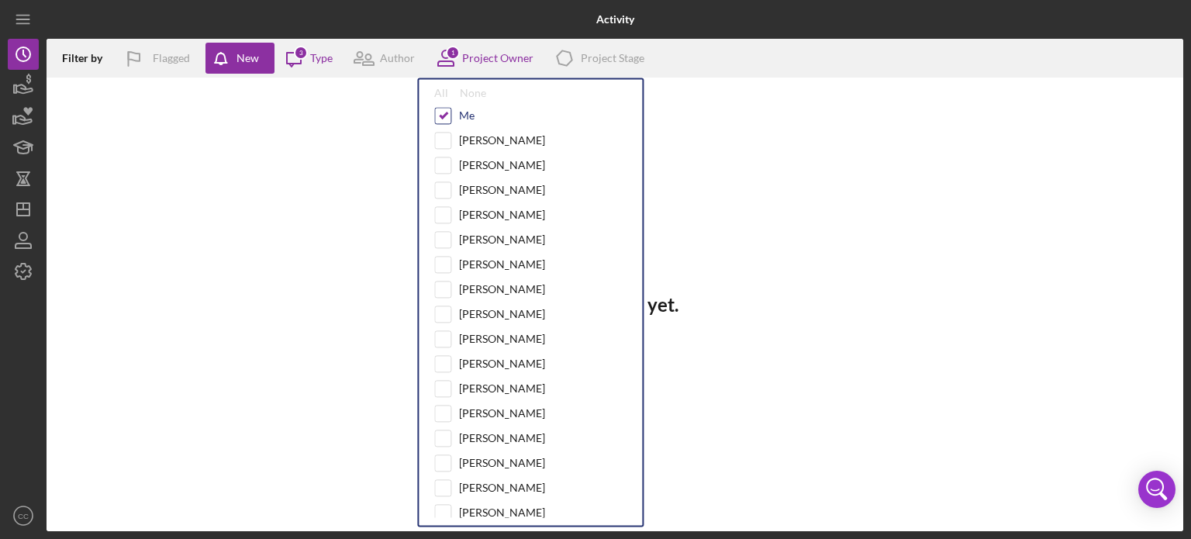
click at [444, 116] on input "checkbox" at bounding box center [443, 116] width 16 height 16
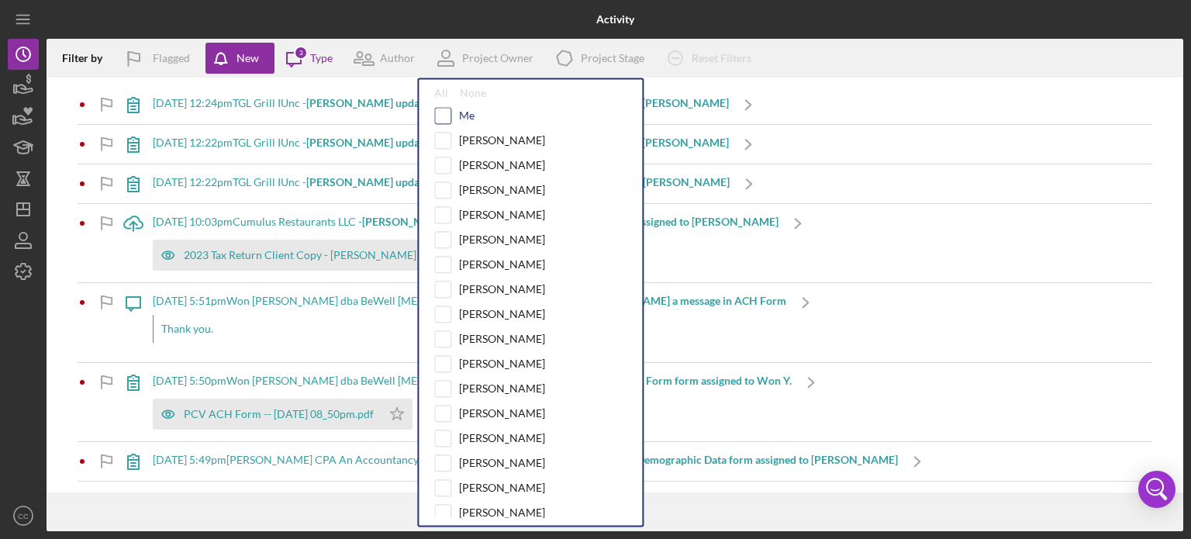
click at [444, 116] on input "checkbox" at bounding box center [443, 116] width 16 height 16
checkbox input "true"
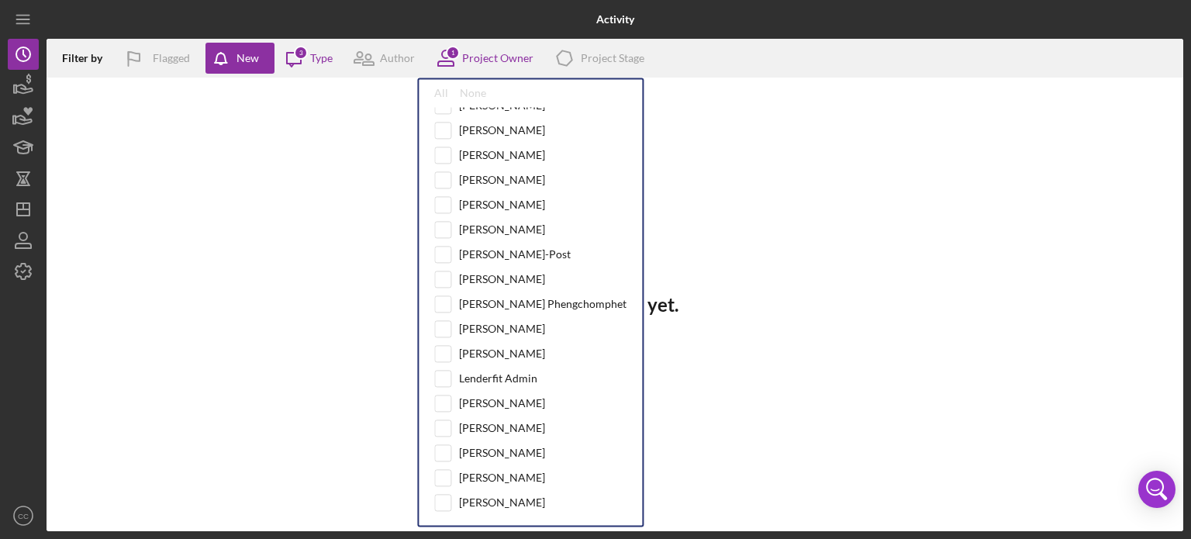
scroll to position [472, 0]
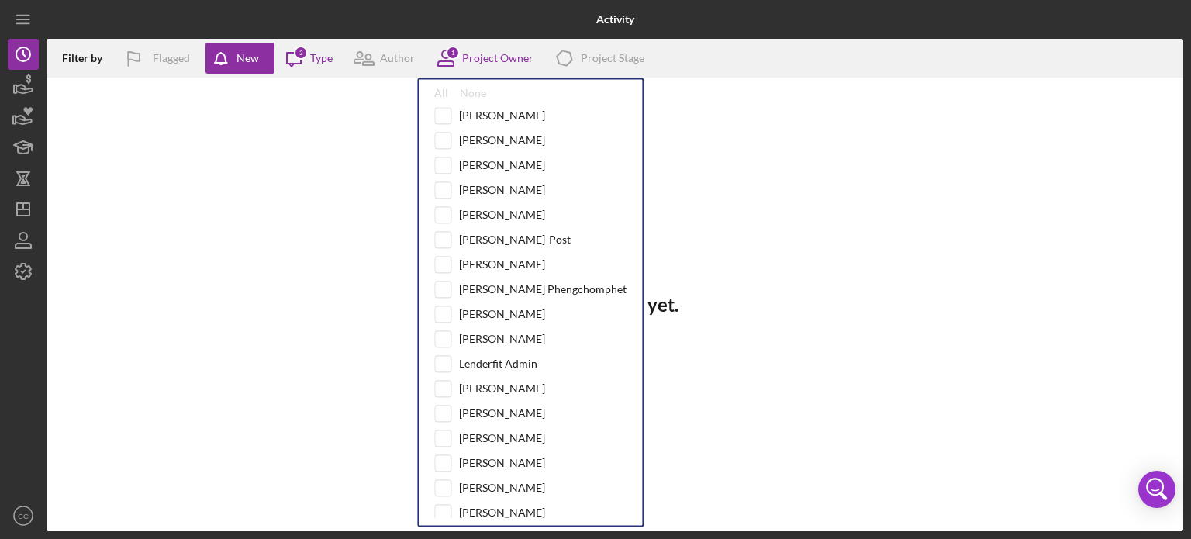
click at [239, 207] on div "No activity yet." at bounding box center [615, 305] width 1137 height 454
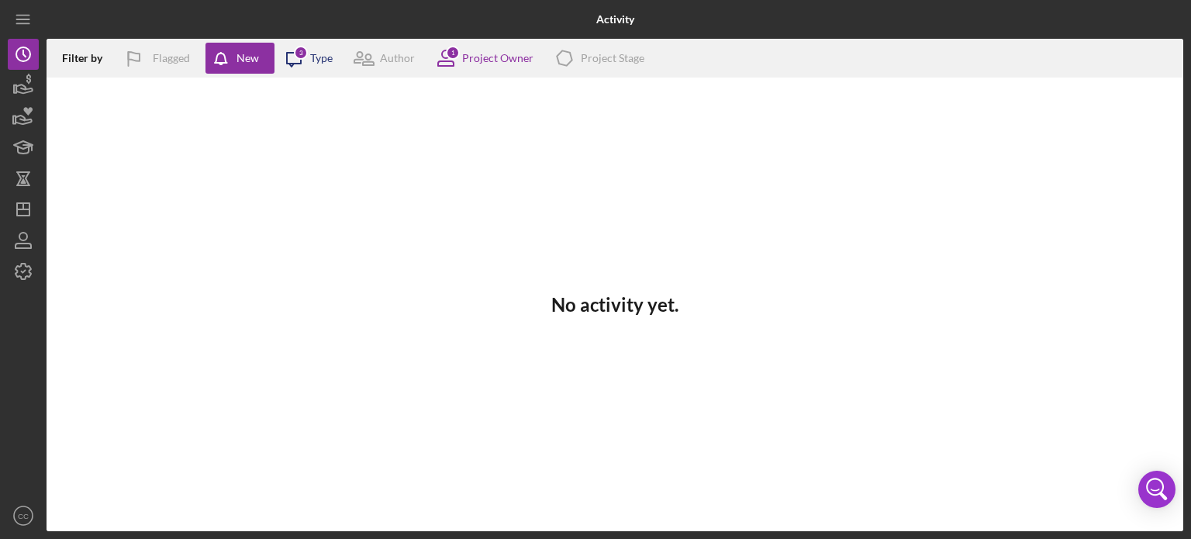
click at [294, 58] on icon "Icon/Message" at bounding box center [294, 58] width 39 height 39
click at [124, 138] on div "No activity yet." at bounding box center [615, 305] width 1137 height 454
click at [19, 25] on icon "Icon/Menu" at bounding box center [23, 19] width 35 height 35
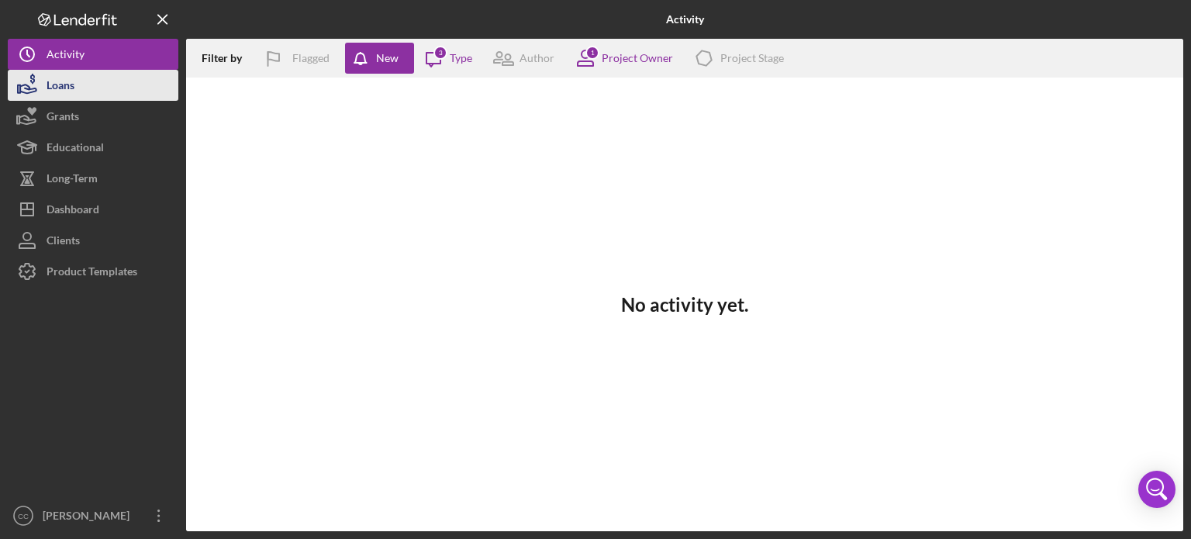
click at [63, 89] on div "Loans" at bounding box center [61, 87] width 28 height 35
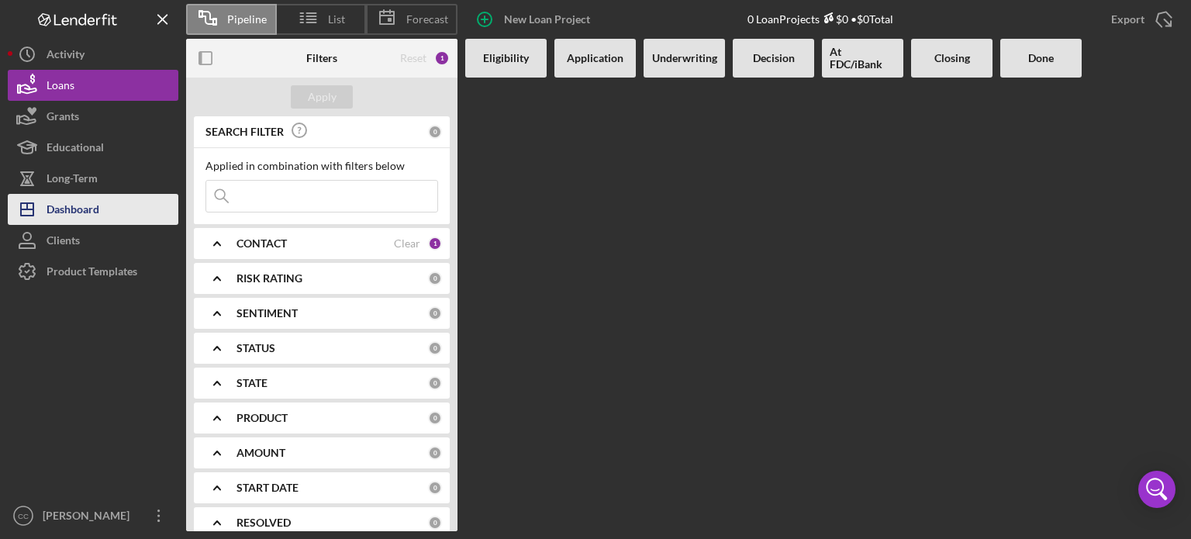
click at [76, 202] on div "Dashboard" at bounding box center [73, 211] width 53 height 35
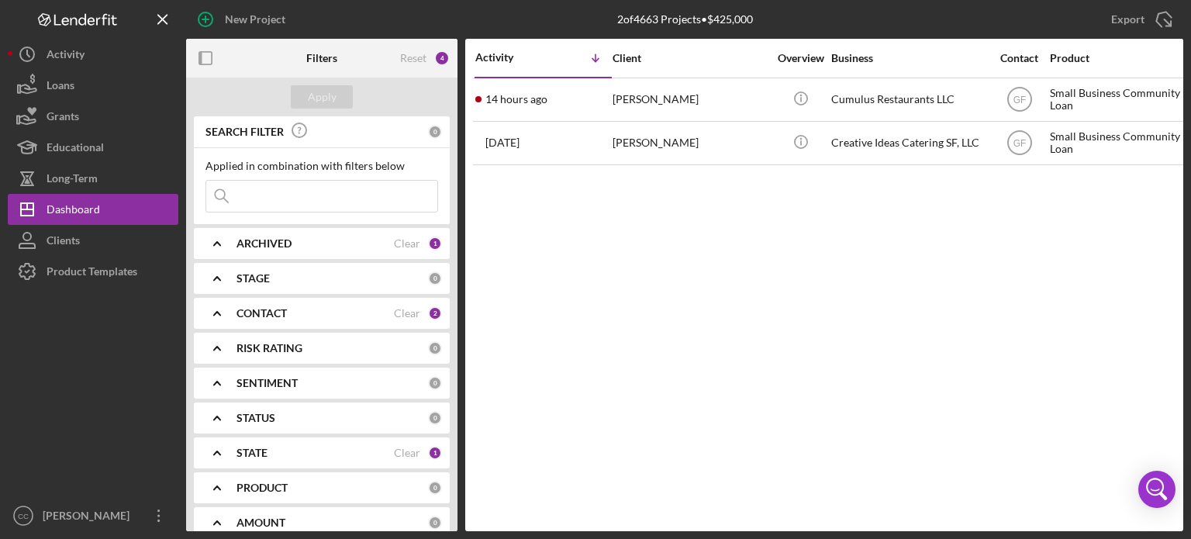
click at [264, 308] on b "CONTACT" at bounding box center [262, 313] width 50 height 12
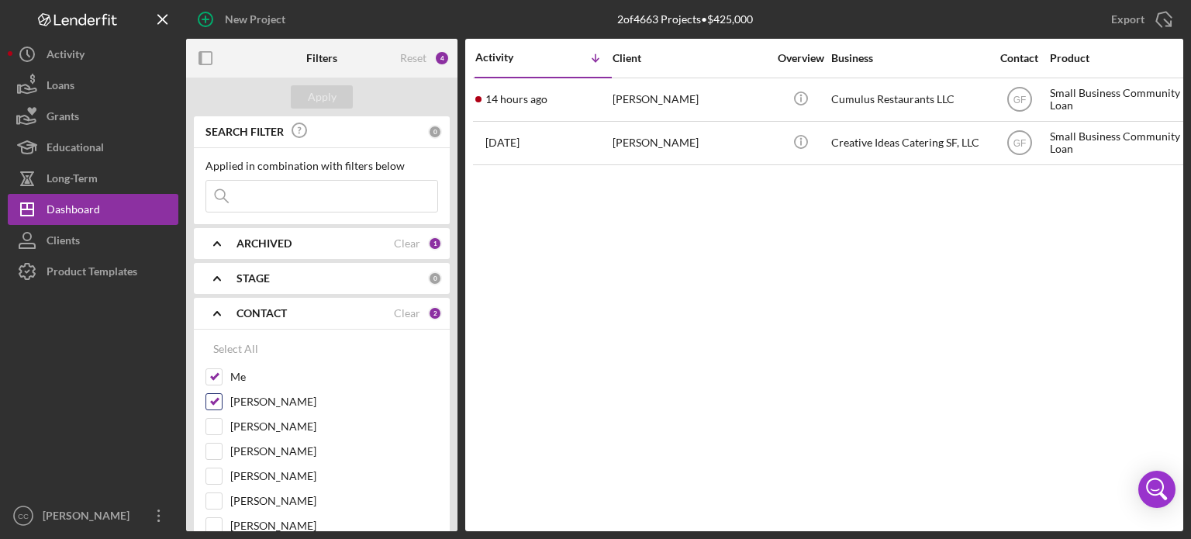
click at [206, 399] on input "[PERSON_NAME]" at bounding box center [214, 402] width 16 height 16
checkbox input "false"
click at [326, 99] on div "Apply" at bounding box center [322, 96] width 29 height 23
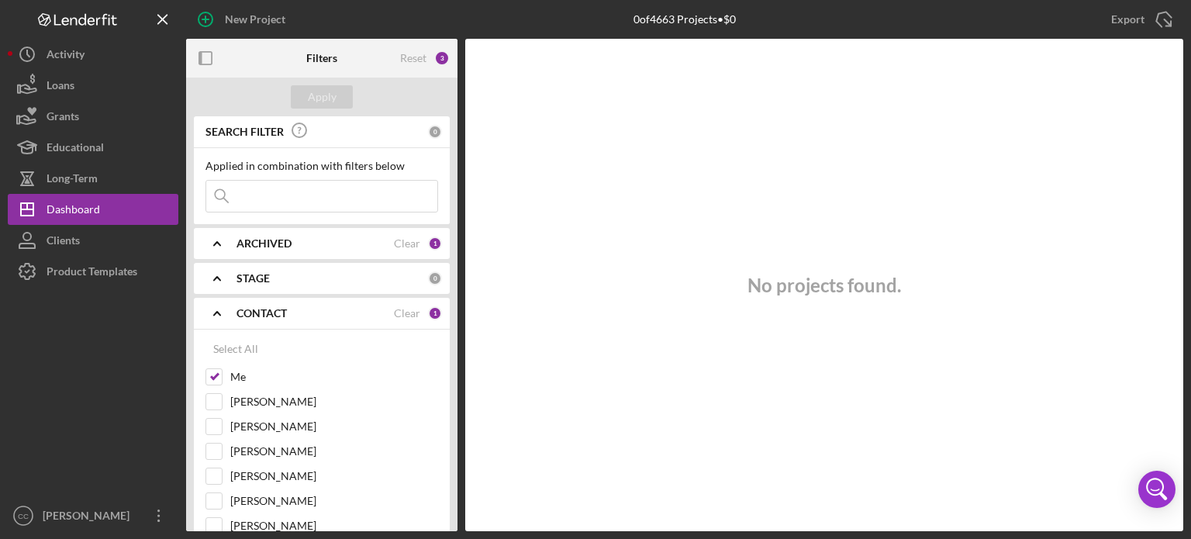
click at [227, 309] on icon "Icon/Expander" at bounding box center [217, 313] width 39 height 39
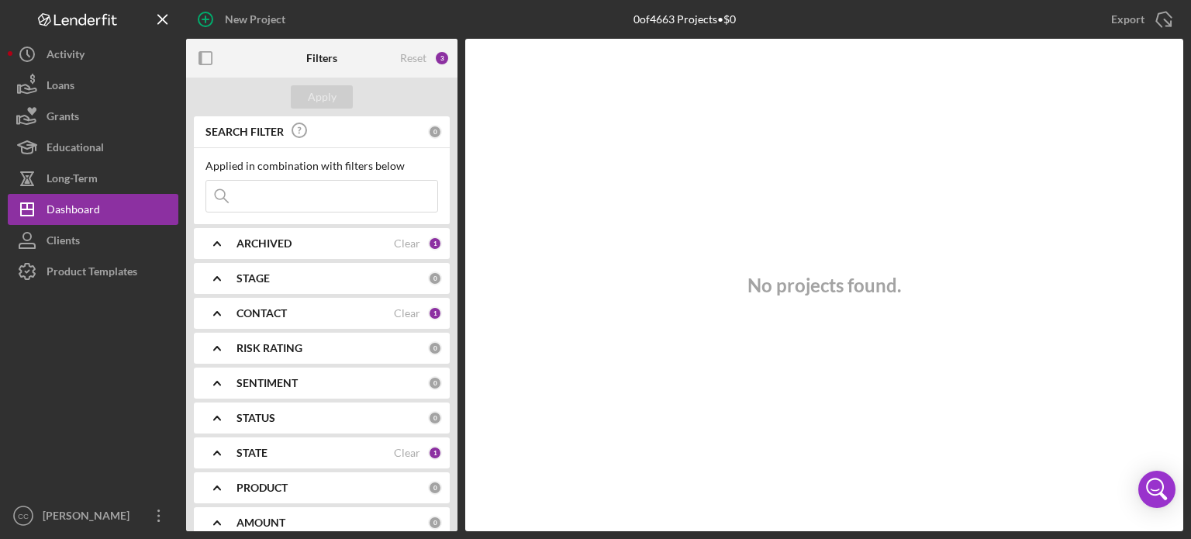
click at [276, 451] on div "STATE" at bounding box center [315, 453] width 157 height 12
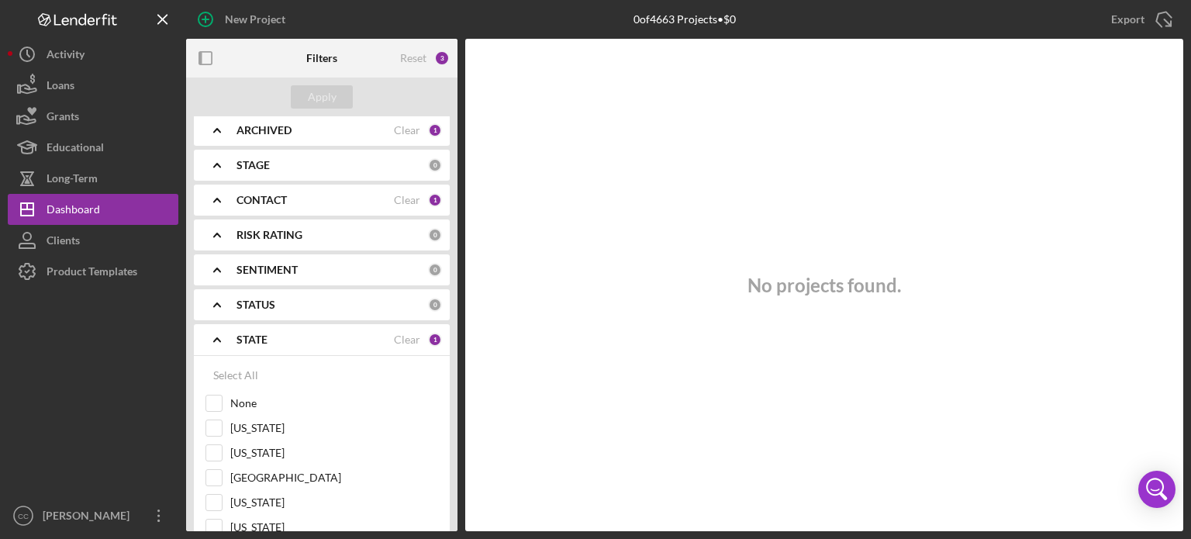
scroll to position [78, 0]
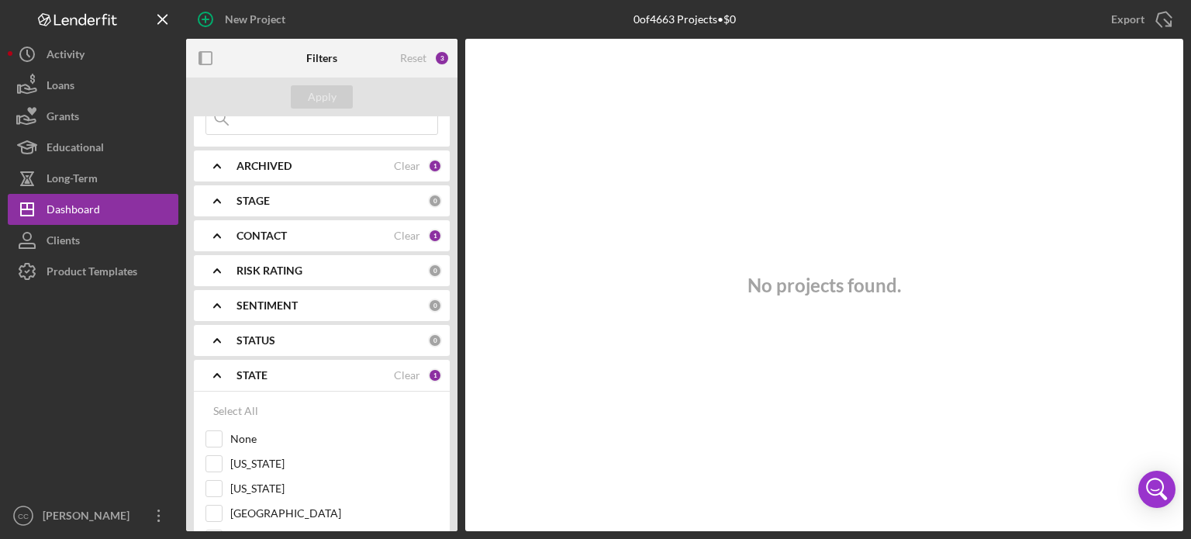
click at [241, 375] on b "STATE" at bounding box center [252, 375] width 31 height 12
click at [273, 168] on b "ARCHIVED" at bounding box center [264, 166] width 55 height 12
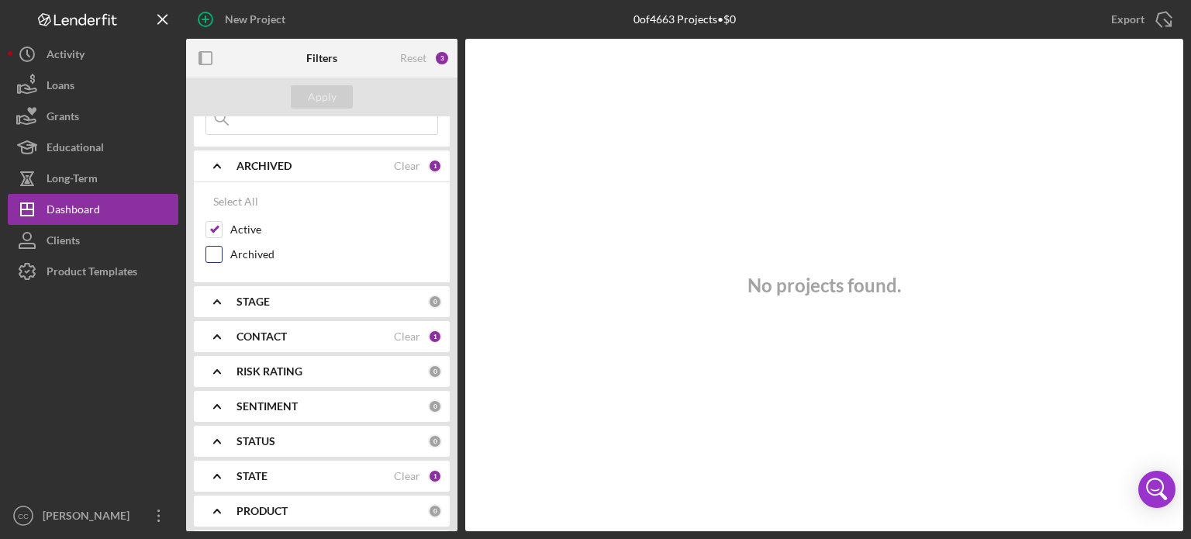
click at [251, 254] on label "Archived" at bounding box center [334, 255] width 208 height 16
click at [222, 254] on input "Archived" at bounding box center [214, 255] width 16 height 16
click at [327, 90] on div "Apply" at bounding box center [322, 96] width 29 height 23
click at [247, 263] on div "Archived" at bounding box center [322, 258] width 233 height 25
click at [248, 256] on label "Archived" at bounding box center [334, 255] width 208 height 16
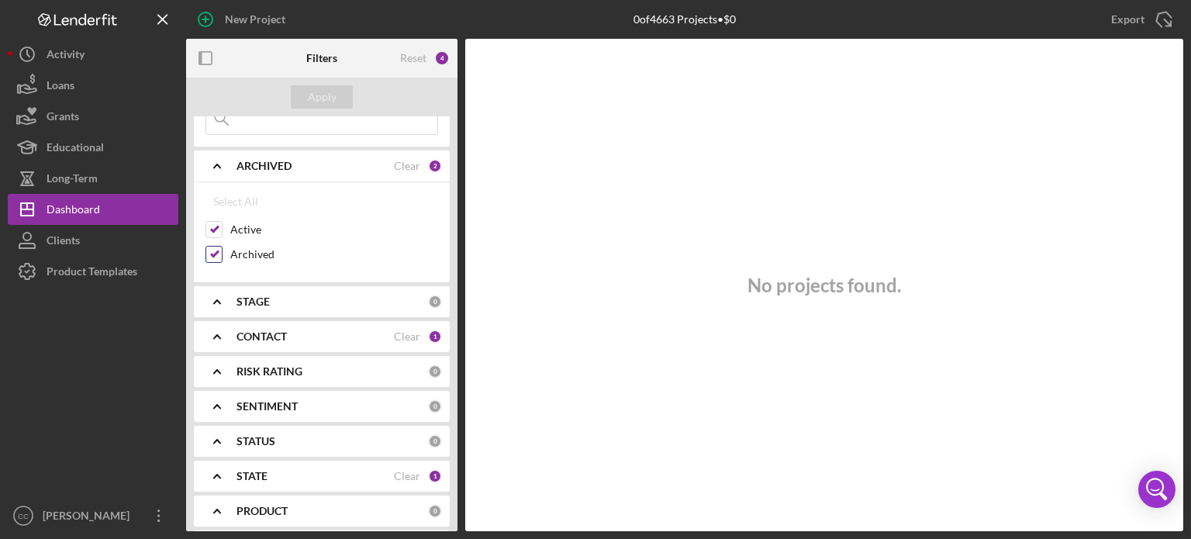
click at [222, 256] on input "Archived" at bounding box center [214, 255] width 16 height 16
checkbox input "false"
click at [330, 94] on div "Apply" at bounding box center [322, 96] width 29 height 23
click at [225, 162] on icon "Icon/Expander" at bounding box center [217, 166] width 39 height 39
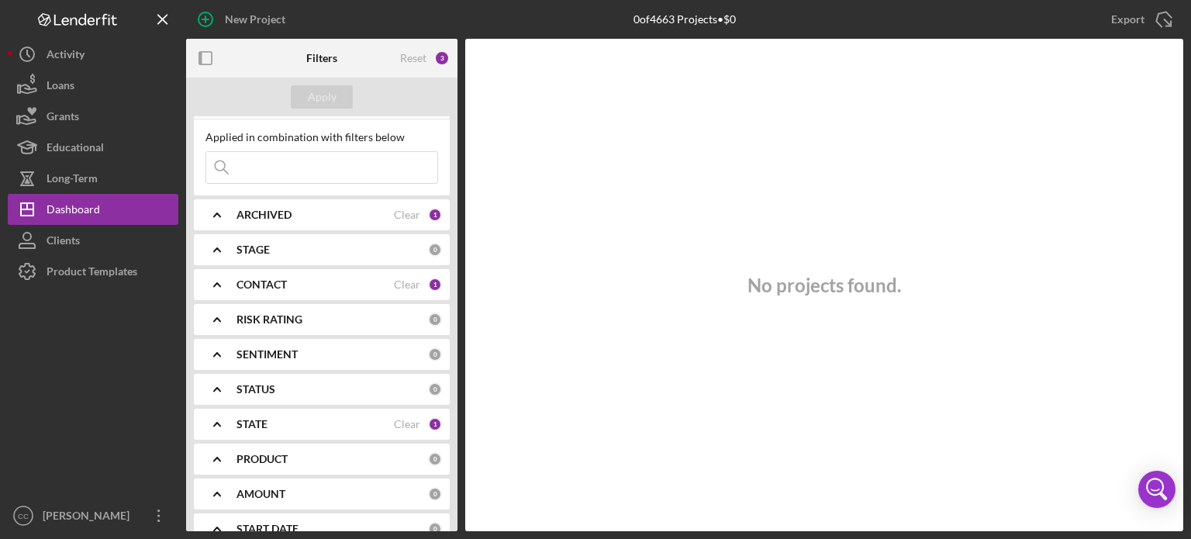
scroll to position [0, 0]
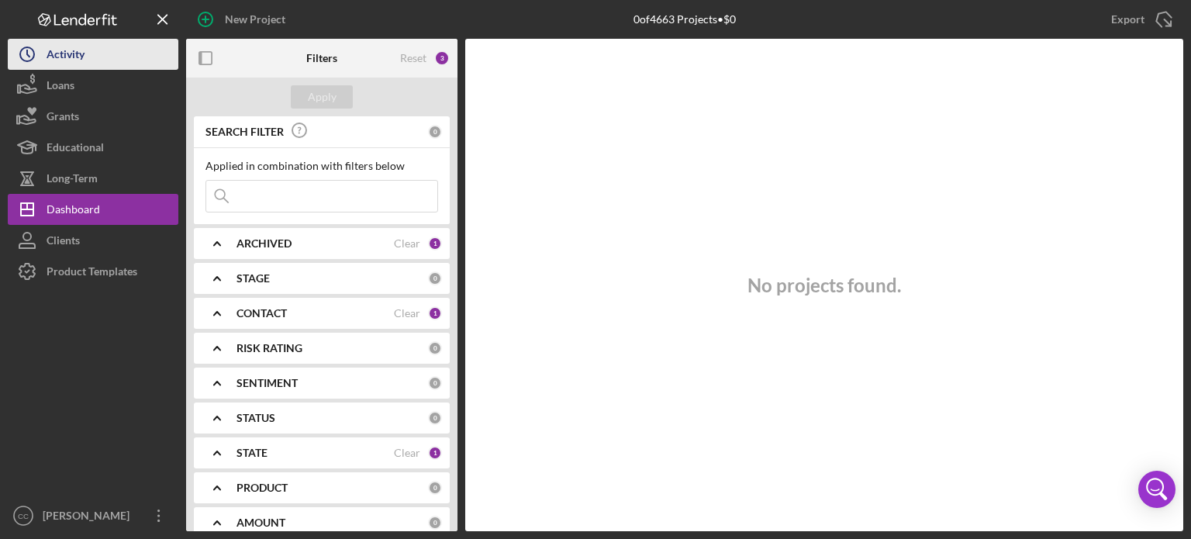
click at [71, 56] on div "Activity" at bounding box center [66, 56] width 38 height 35
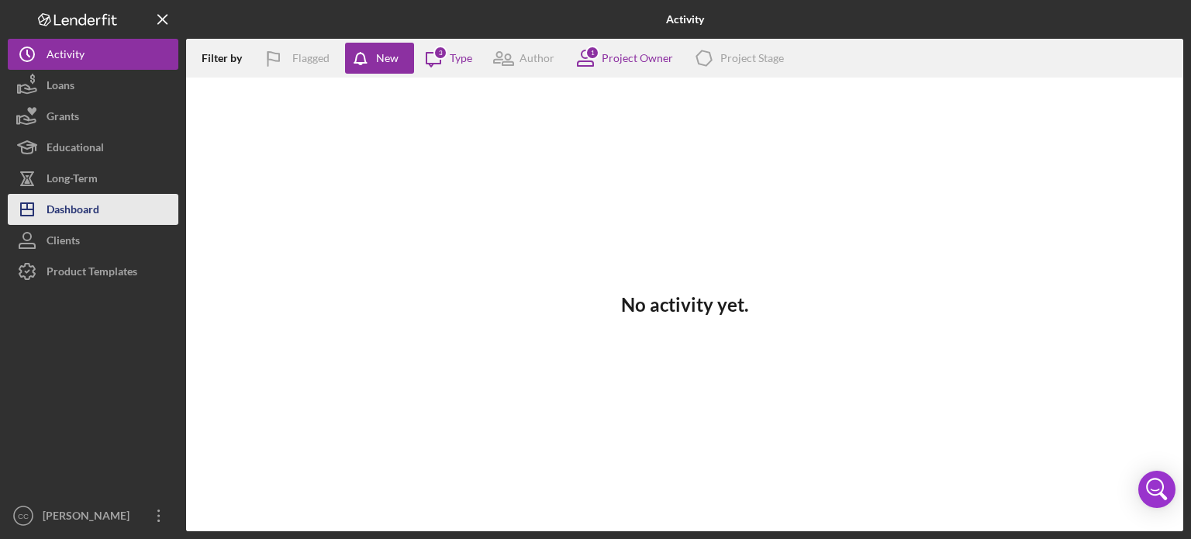
click at [70, 210] on div "Dashboard" at bounding box center [73, 211] width 53 height 35
